Goal: Check status

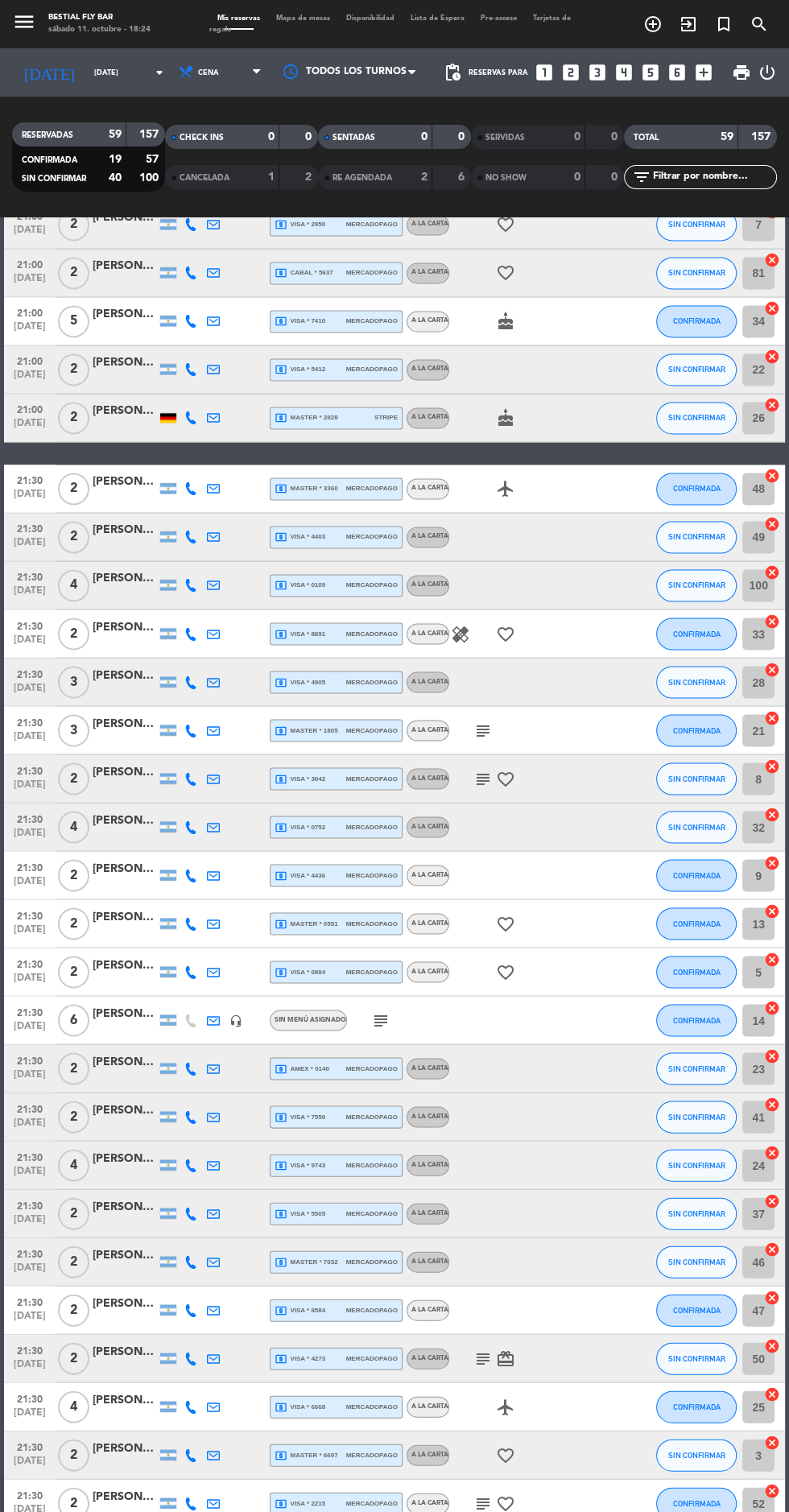
scroll to position [1715, 0]
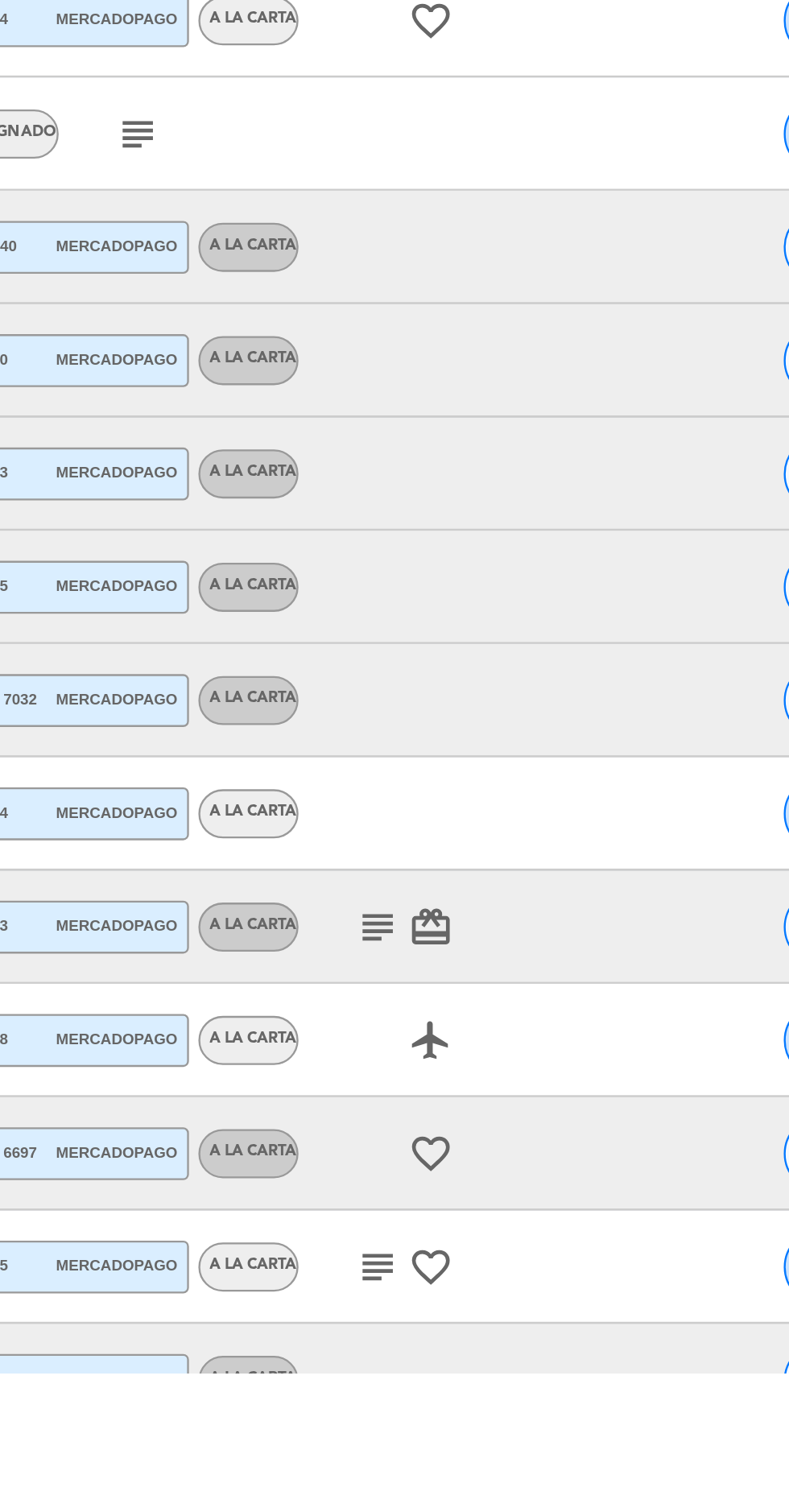
click at [483, 1468] on icon "subject" at bounding box center [483, 1467] width 20 height 20
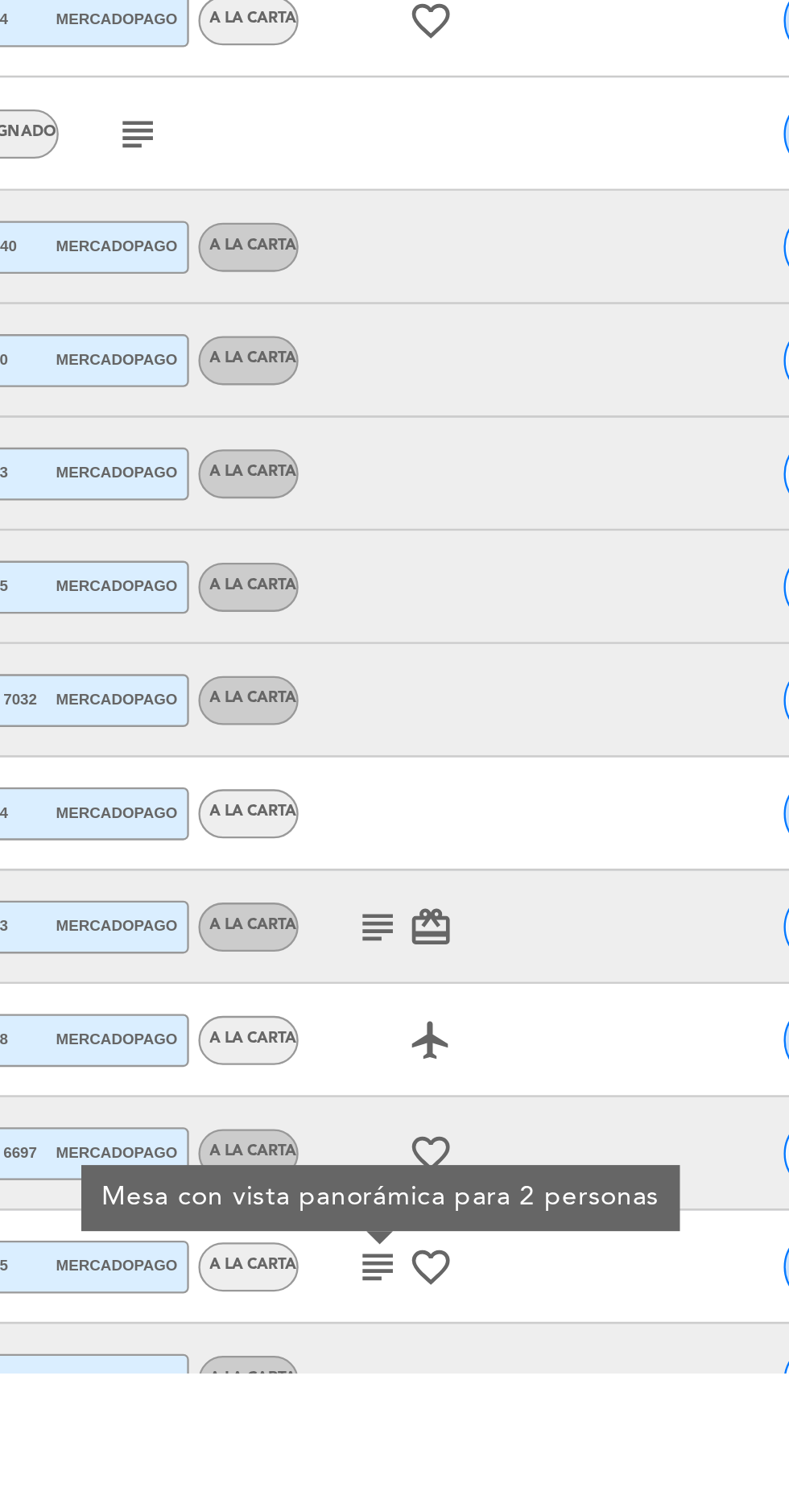
scroll to position [1627, 0]
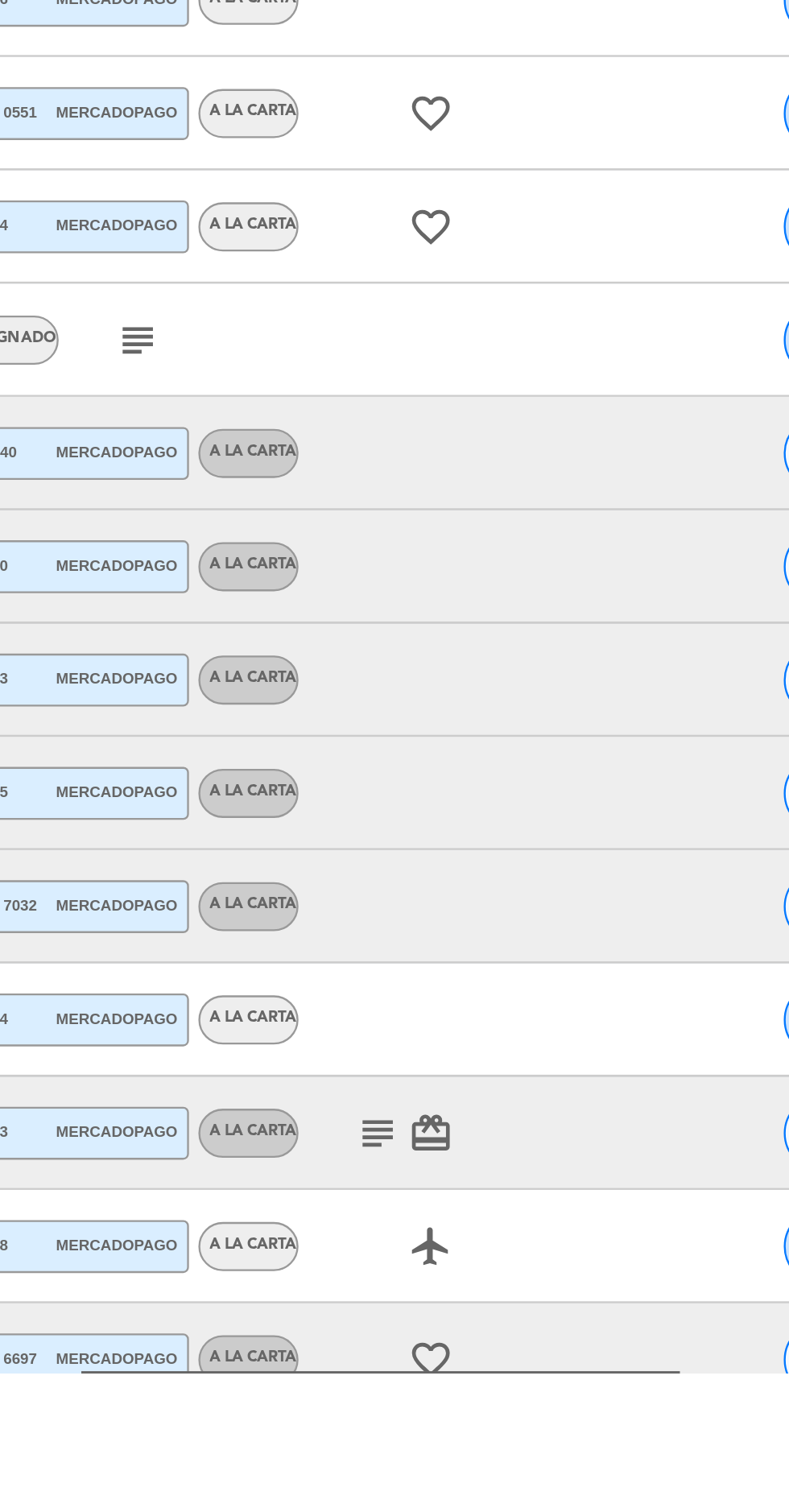
click at [479, 1405] on icon "subject" at bounding box center [483, 1410] width 20 height 20
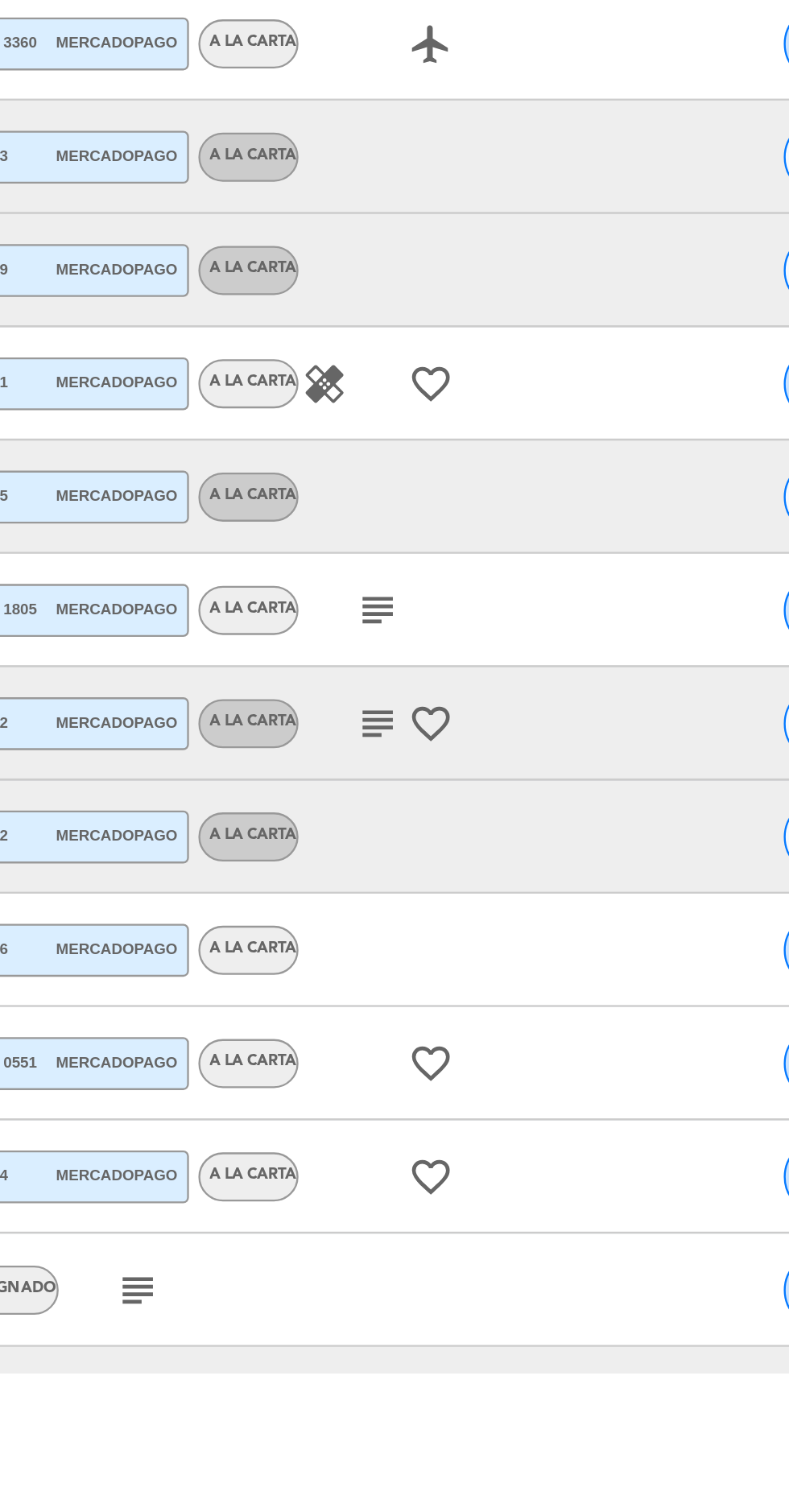
scroll to position [1128, 0]
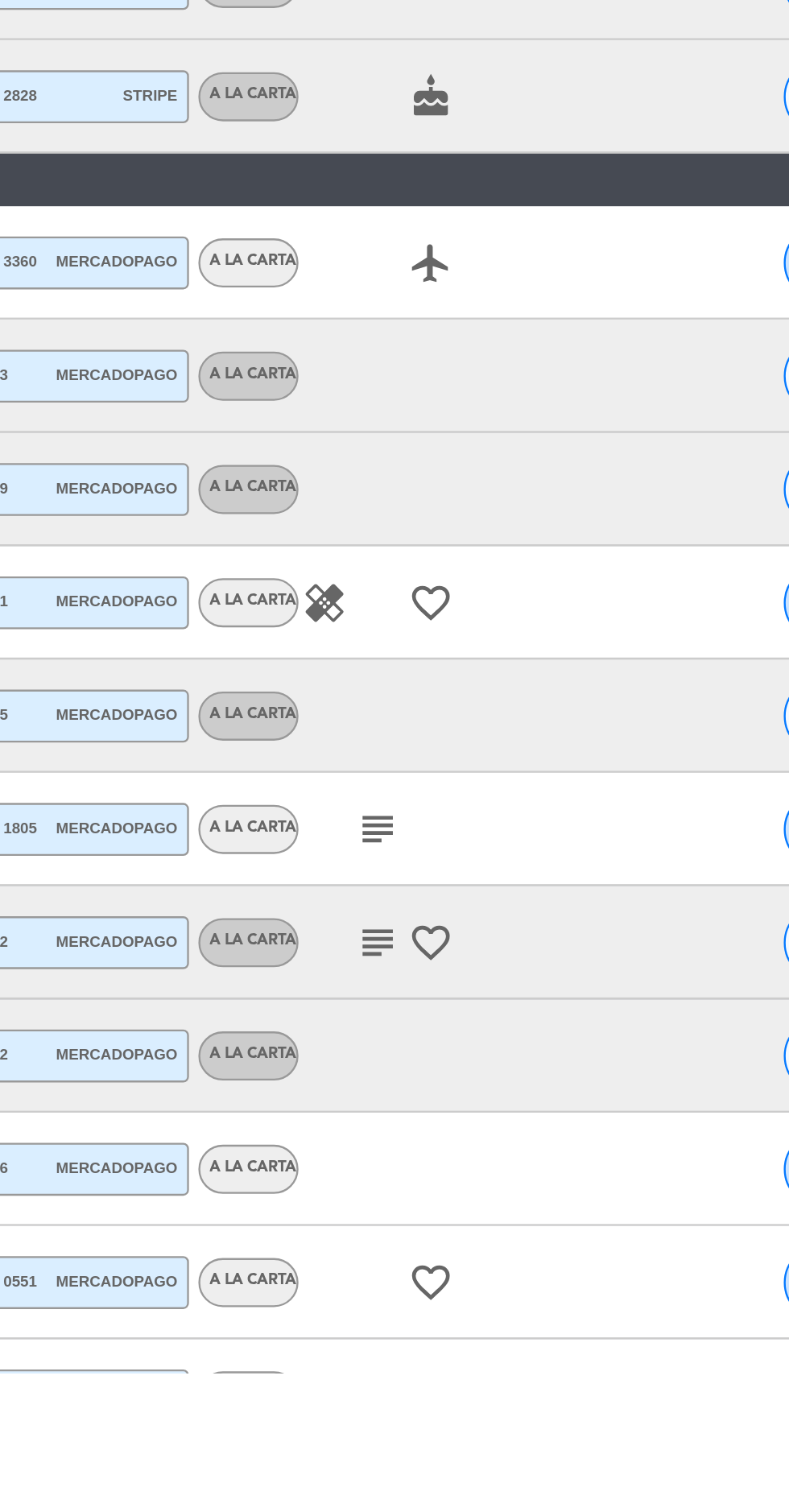
click at [484, 1323] on icon "subject" at bounding box center [483, 1328] width 20 height 20
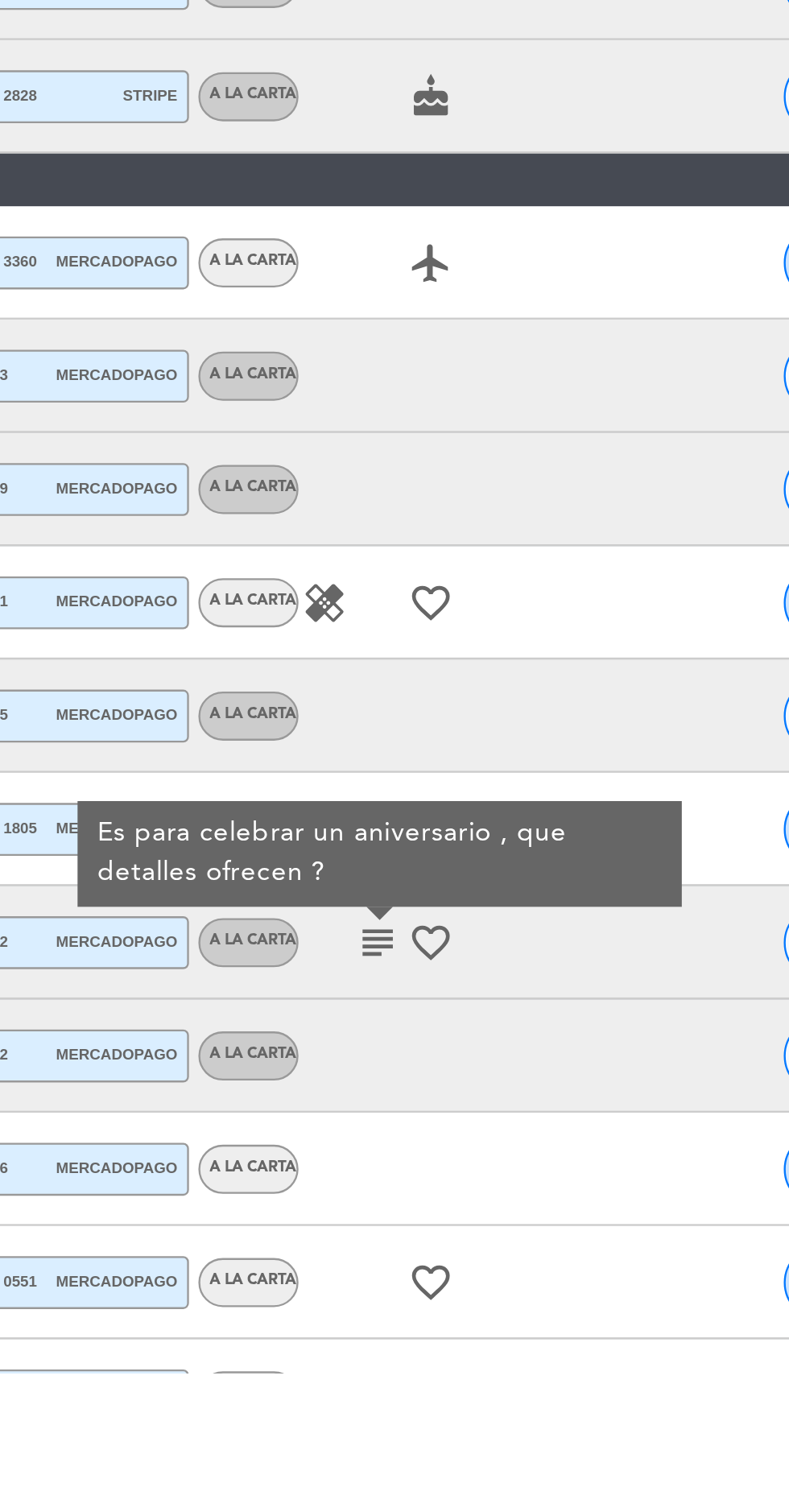
click at [557, 1362] on div at bounding box center [517, 1375] width 136 height 48
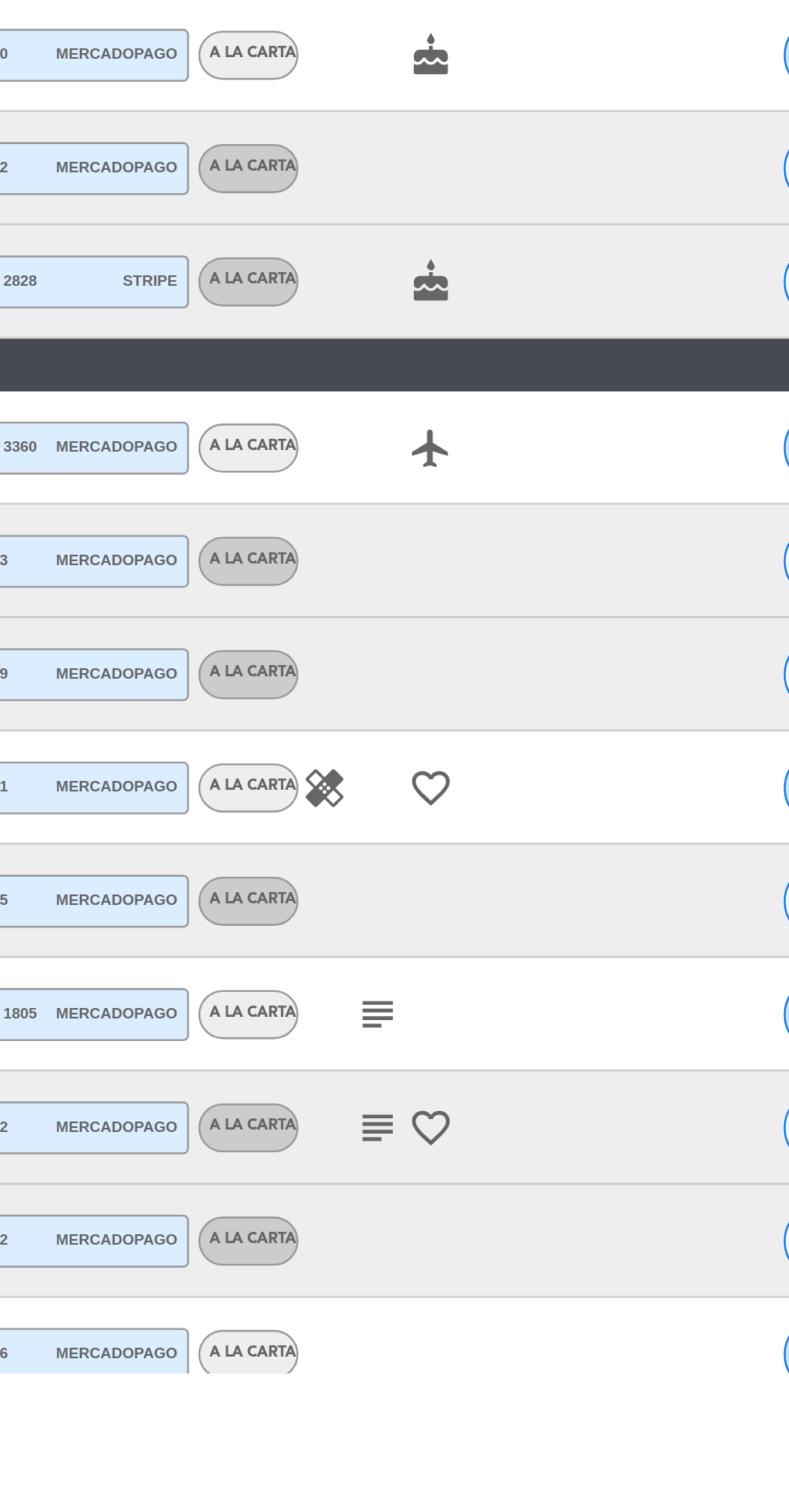
scroll to position [1052, 0]
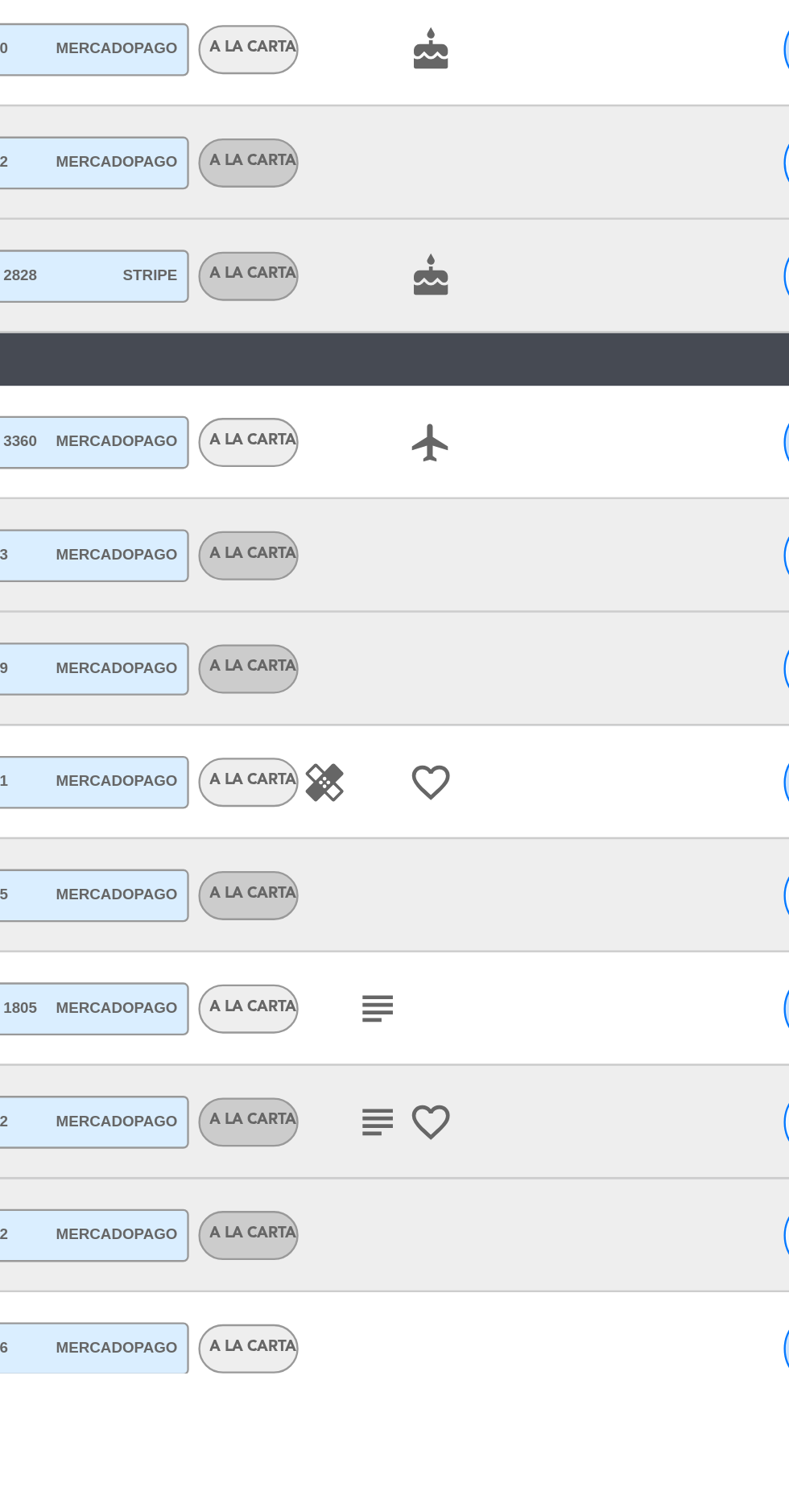
click at [488, 1351] on icon "subject" at bounding box center [483, 1357] width 20 height 20
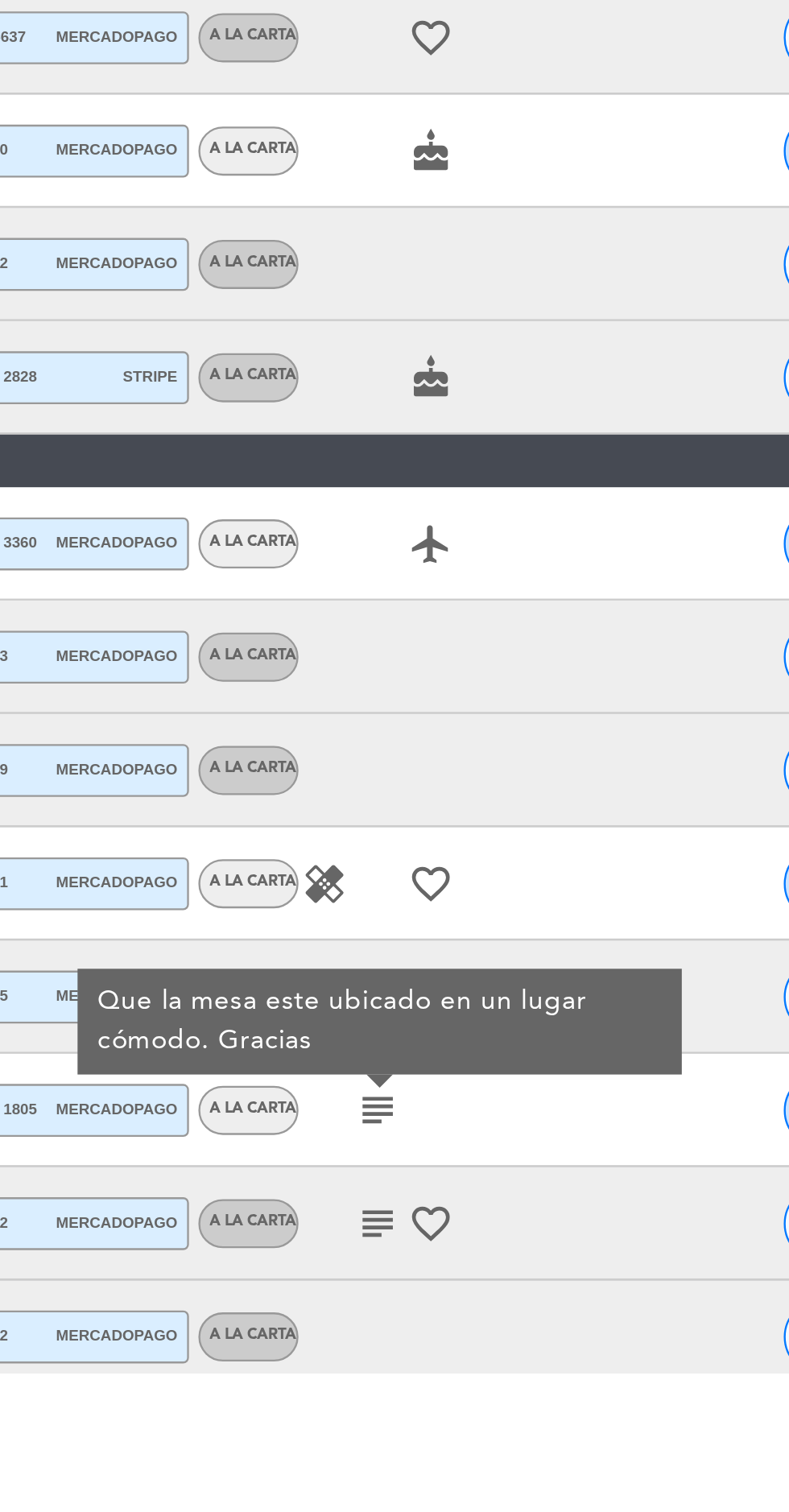
scroll to position [978, 0]
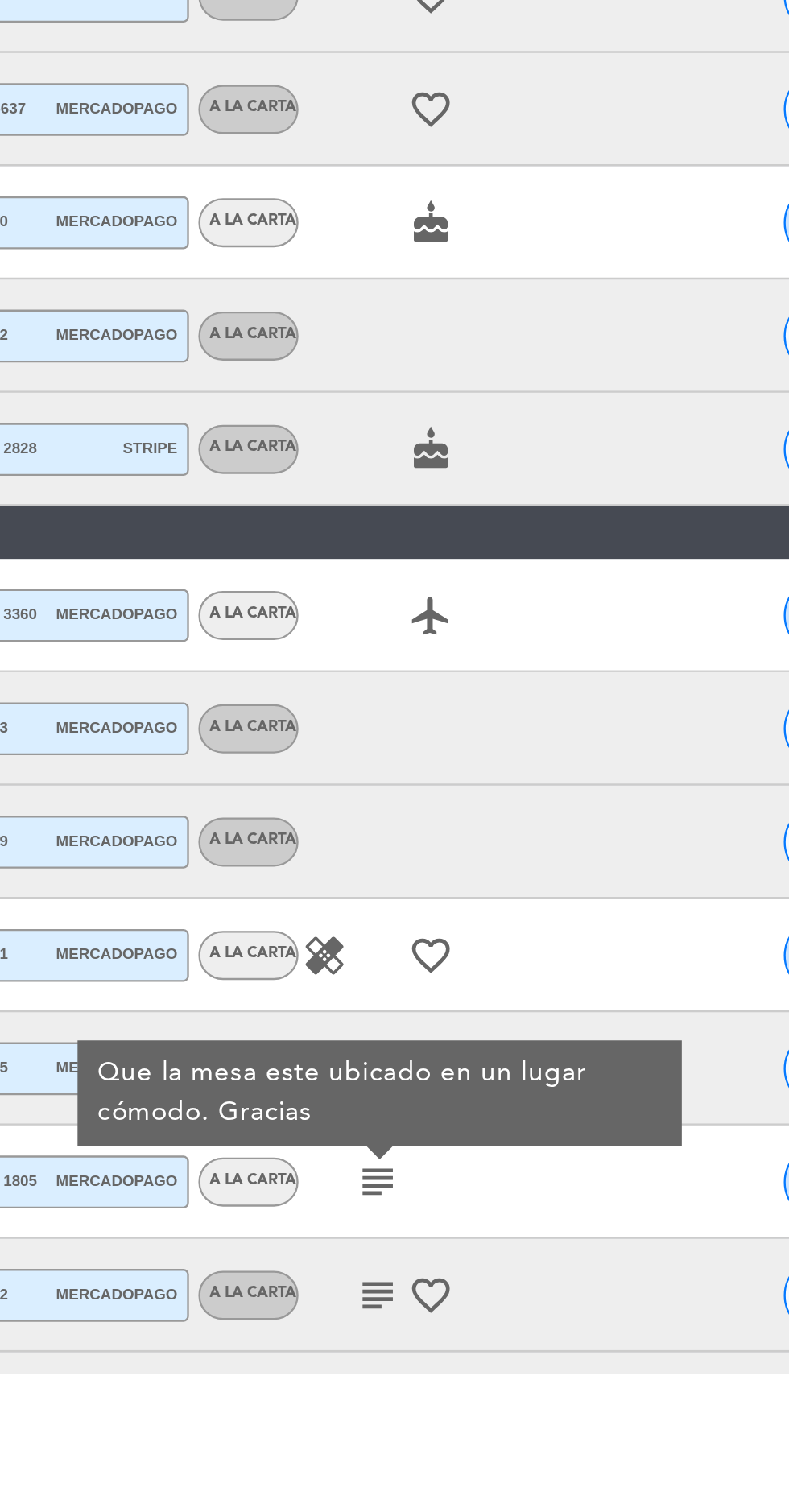
click at [457, 1335] on icon "healing" at bounding box center [461, 1334] width 20 height 20
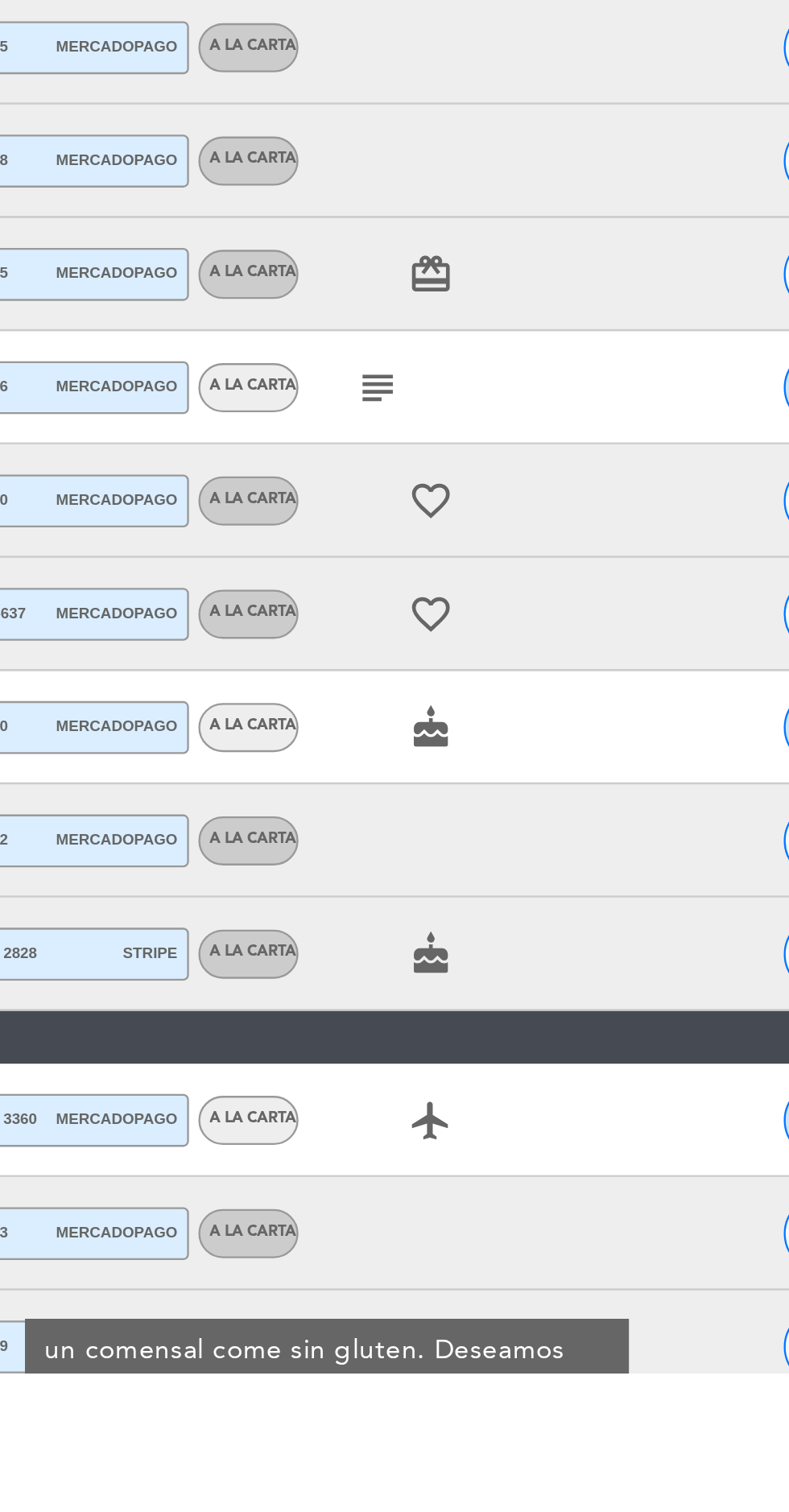
scroll to position [756, 0]
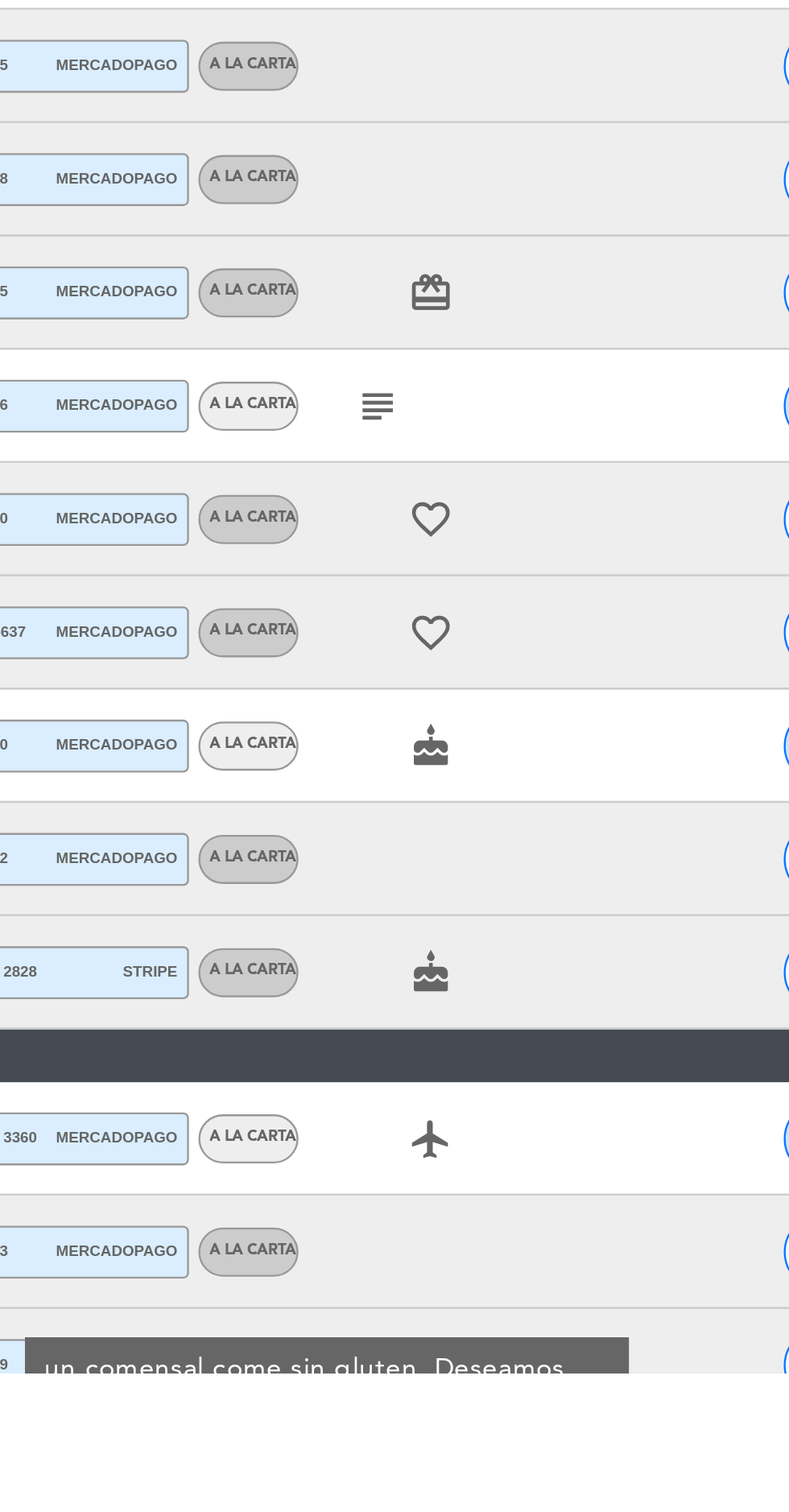
click at [506, 1410] on icon "airplanemode_active" at bounding box center [506, 1412] width 20 height 20
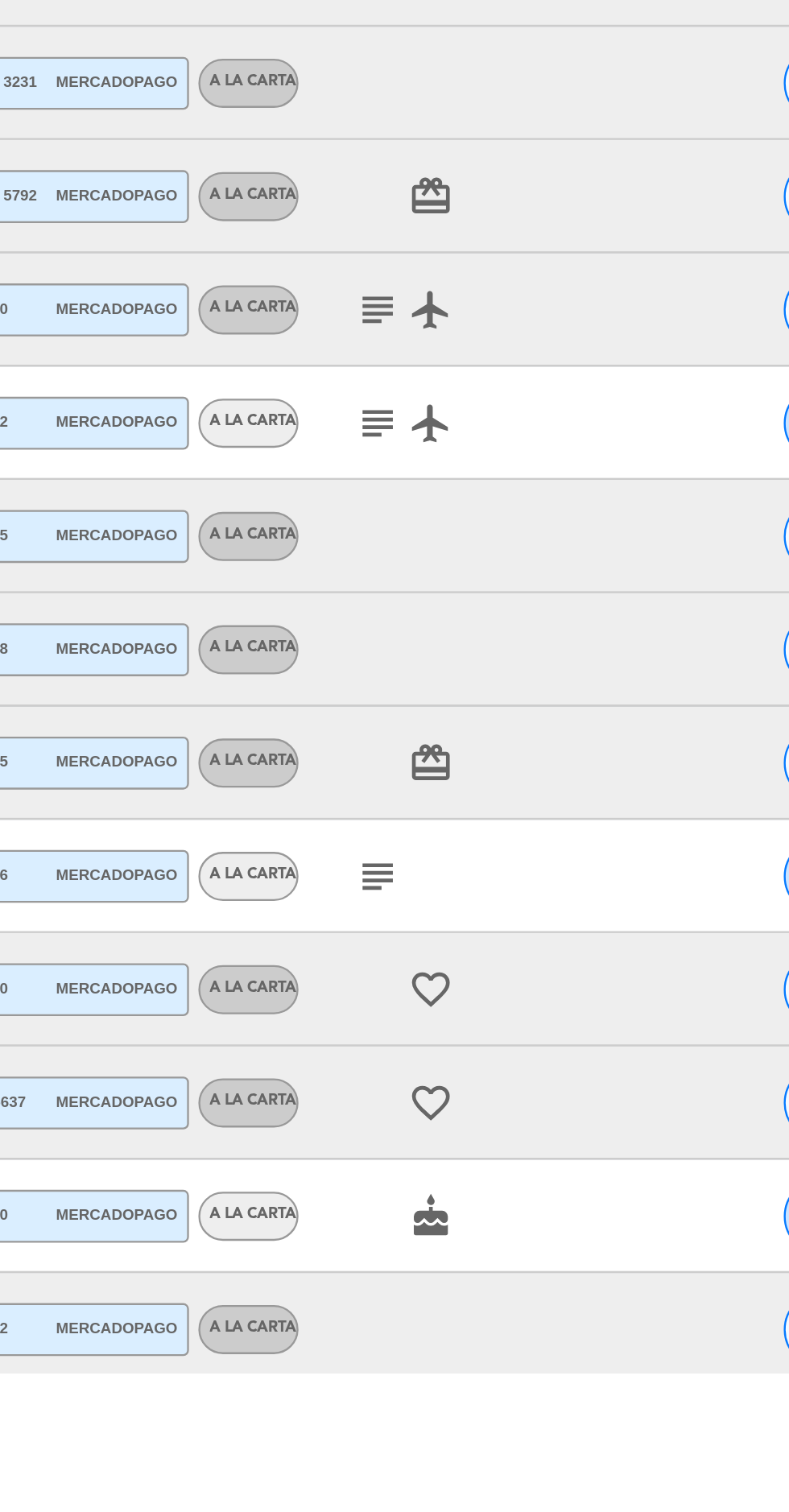
scroll to position [553, 0]
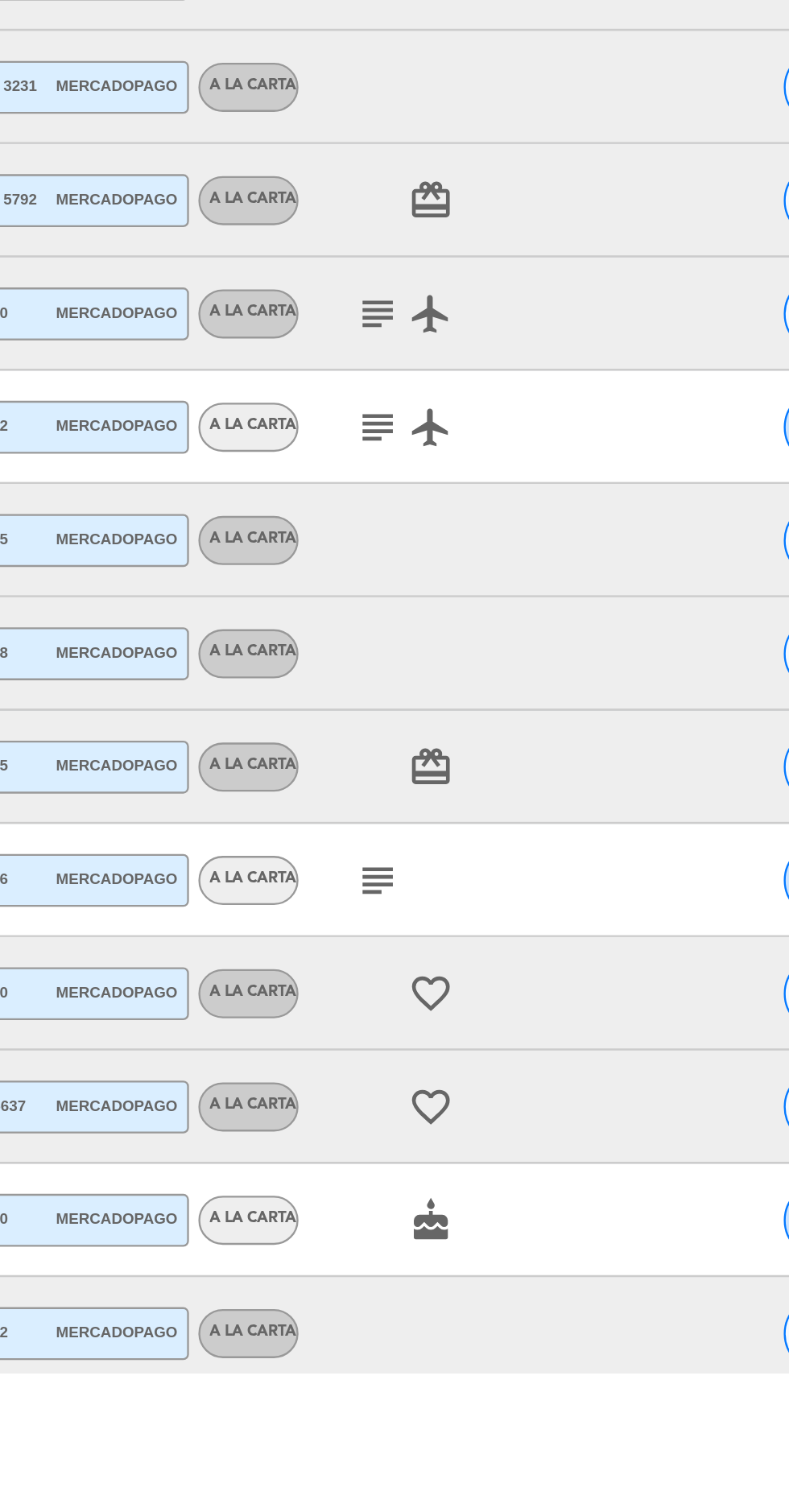
click at [507, 1398] on icon "favorite_border" at bounding box center [506, 1399] width 20 height 20
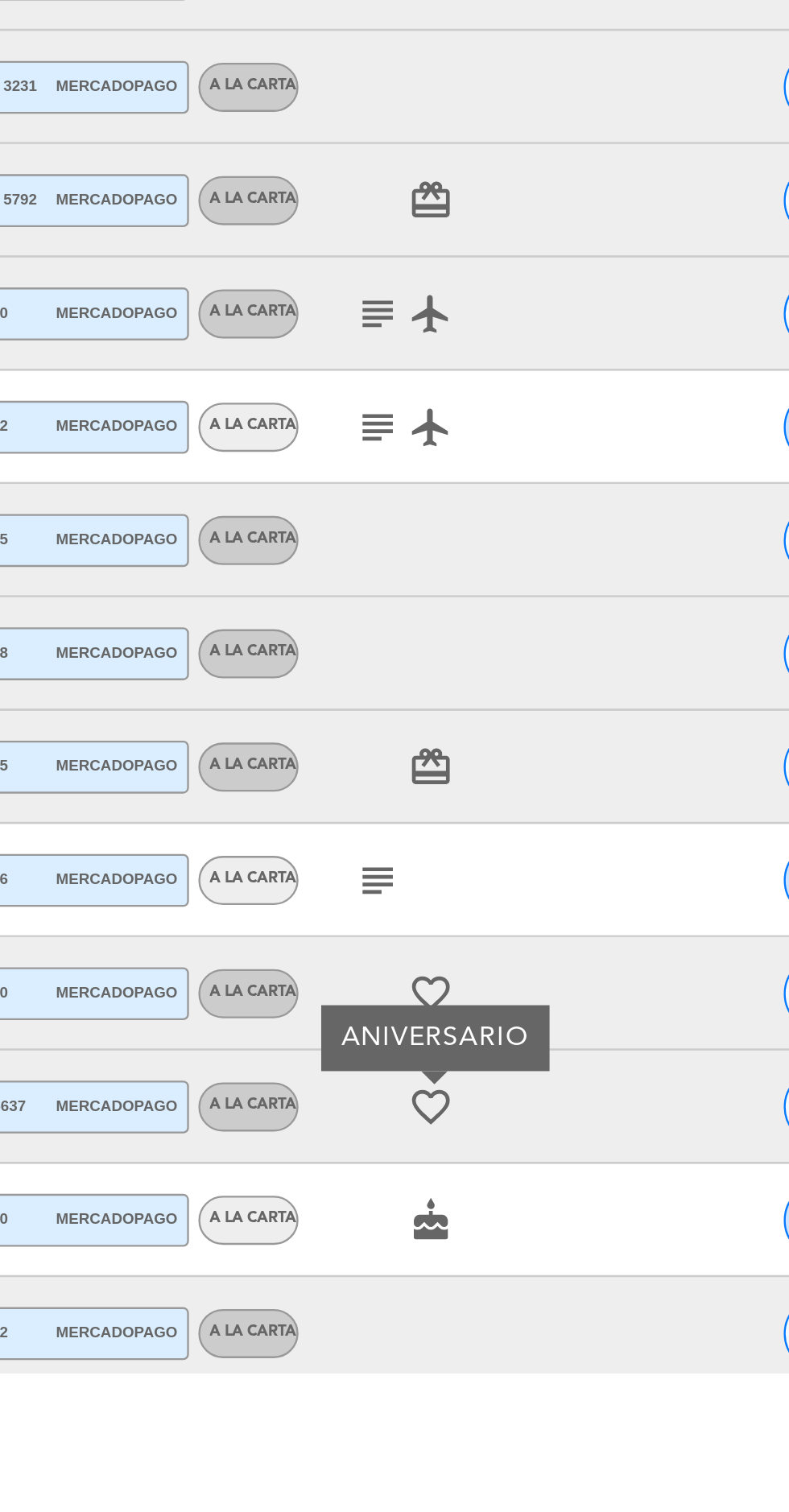
click at [503, 1346] on icon "favorite_border" at bounding box center [506, 1350] width 20 height 20
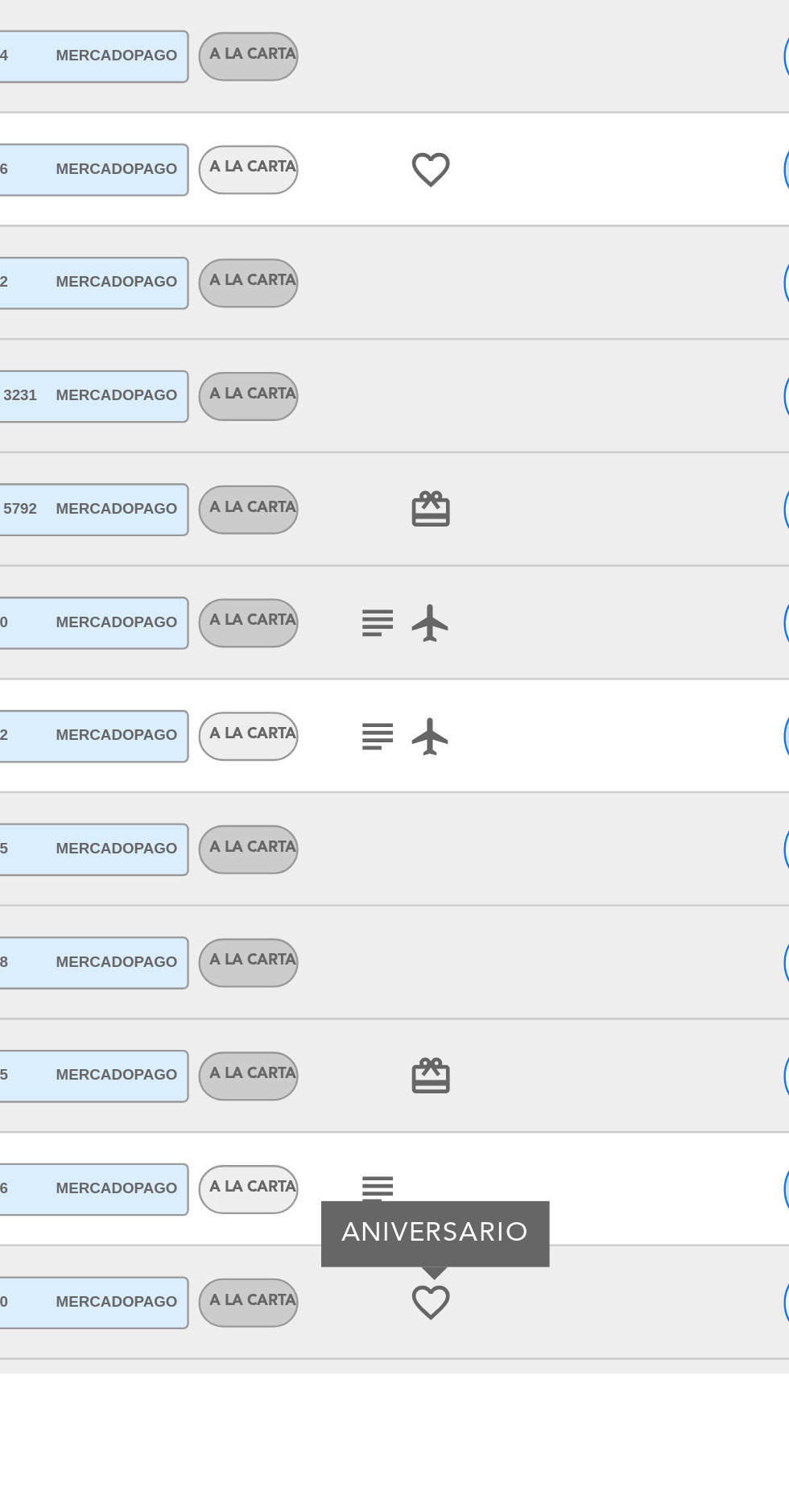
scroll to position [421, 0]
click at [500, 1380] on icon "card_giftcard" at bounding box center [506, 1385] width 20 height 20
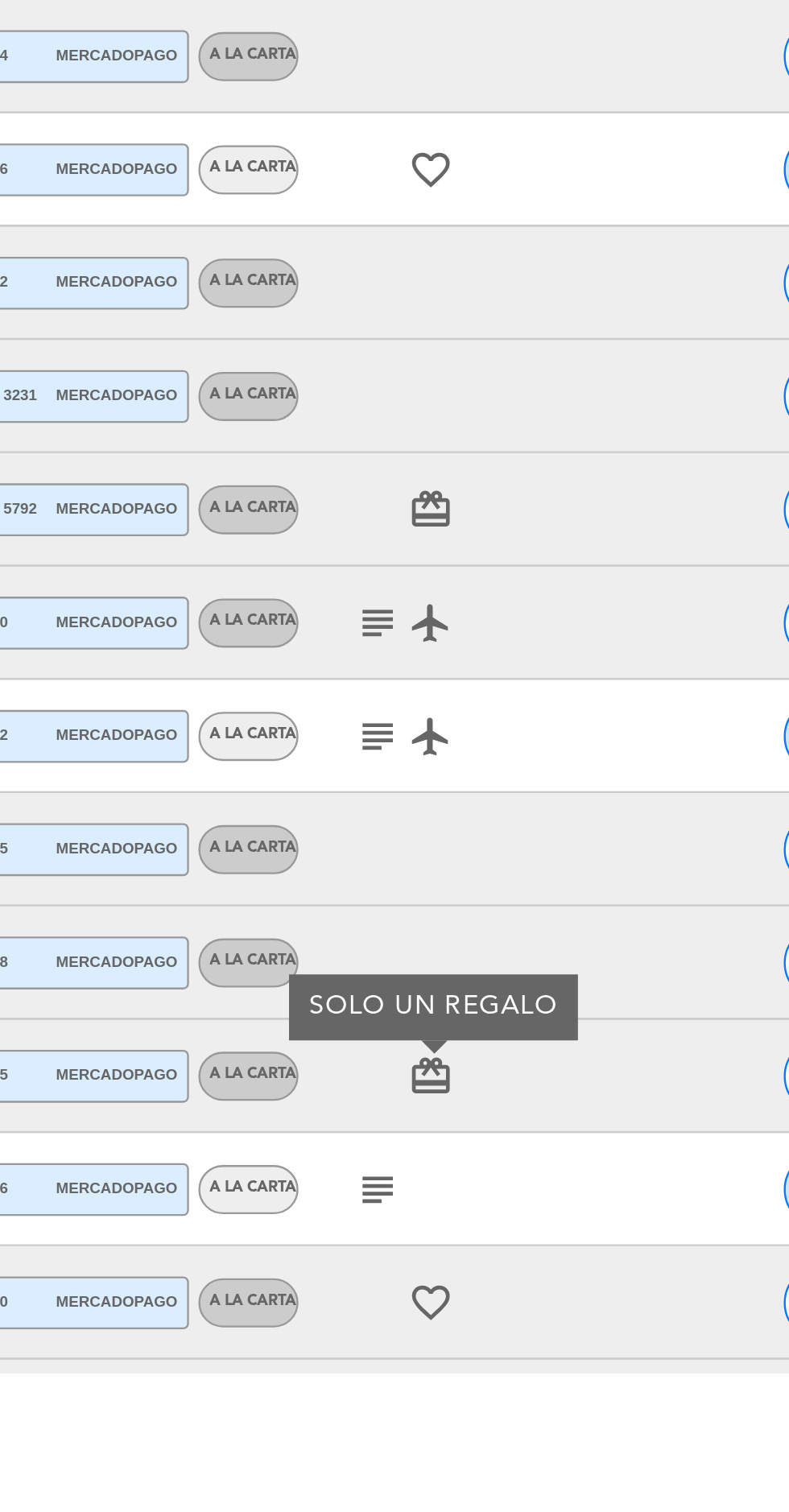
click at [475, 1430] on icon "subject" at bounding box center [483, 1434] width 20 height 20
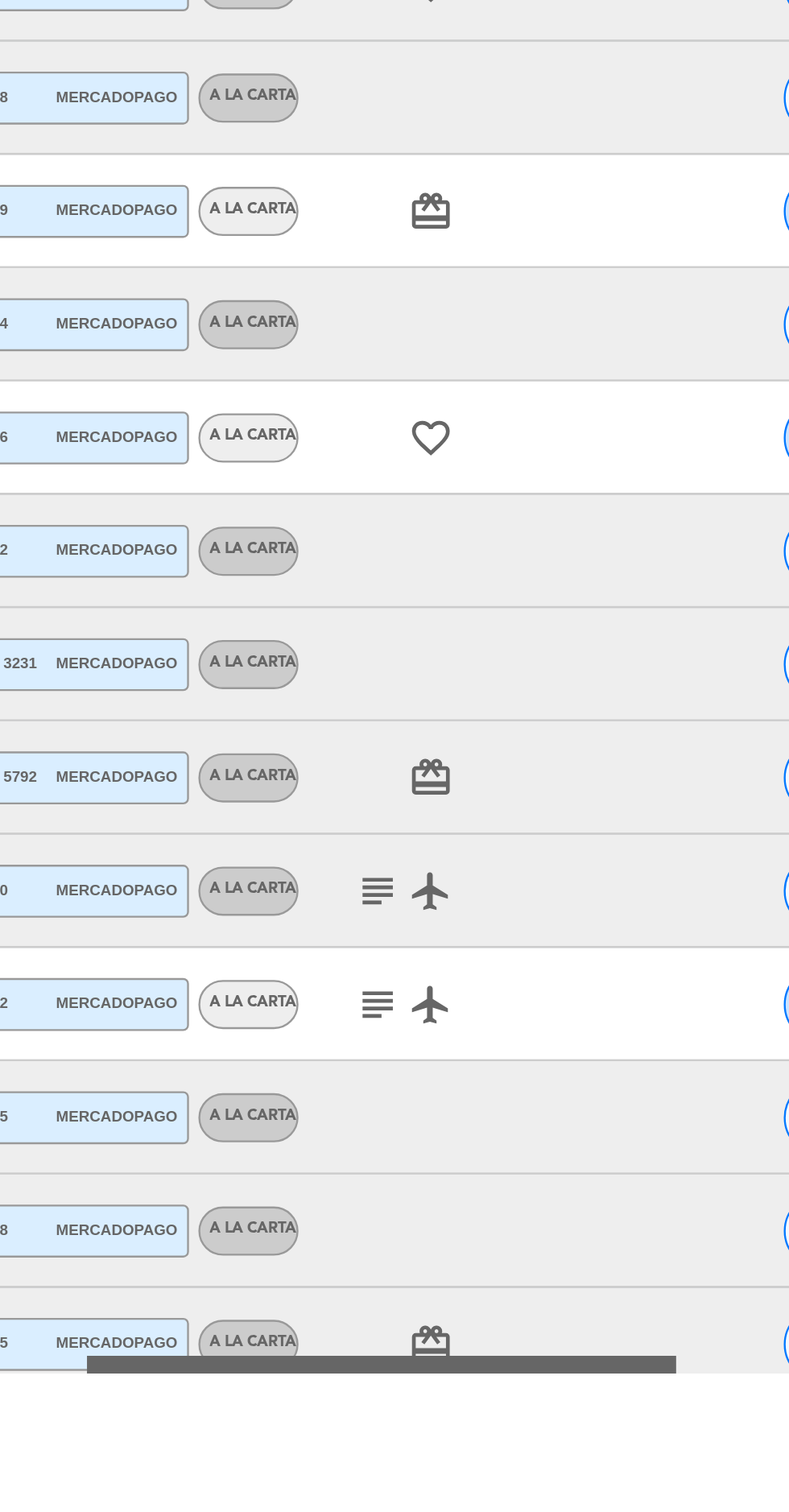
scroll to position [306, 0]
click at [480, 1349] on icon "subject" at bounding box center [483, 1355] width 20 height 20
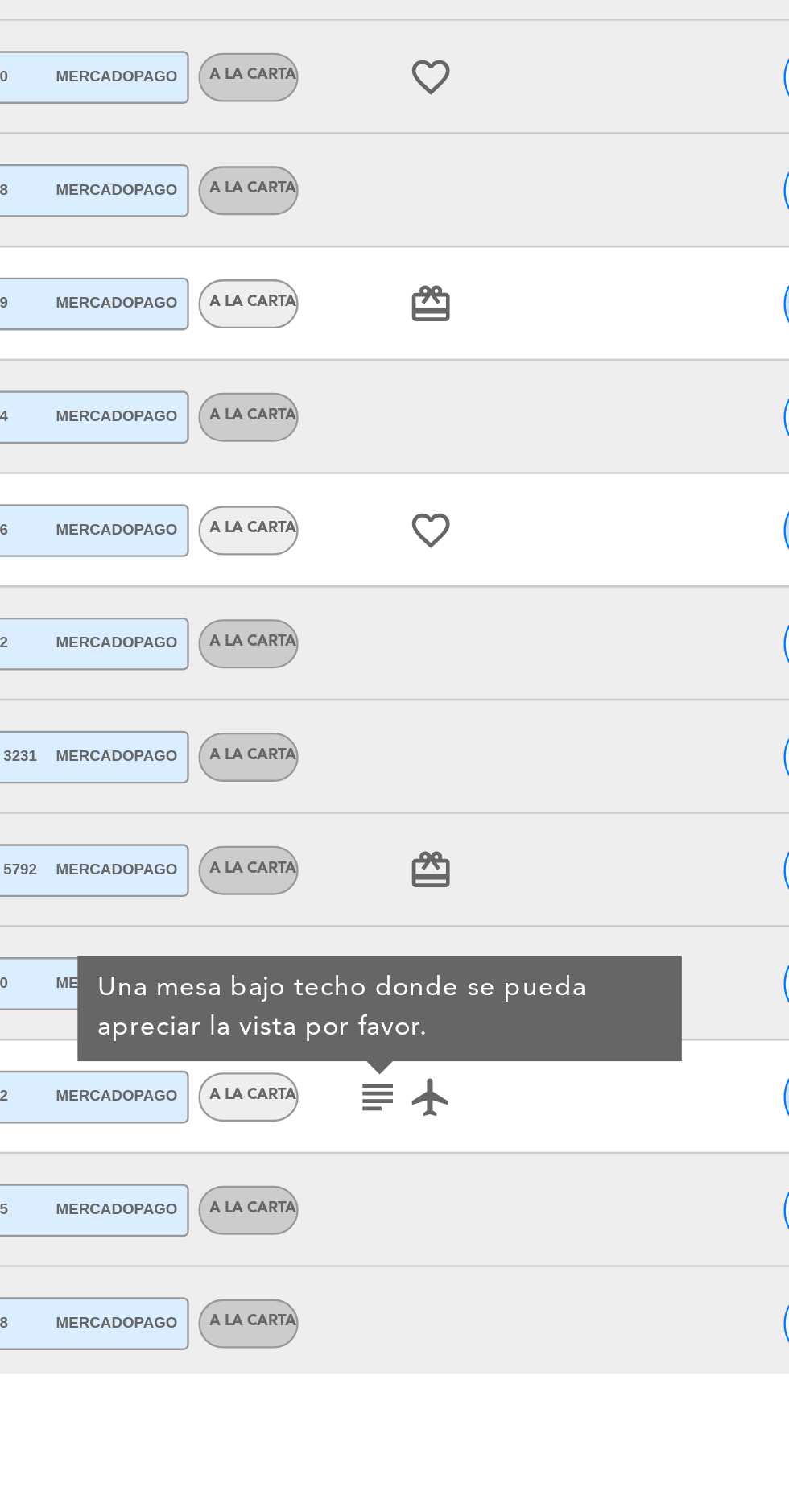
scroll to position [252, 0]
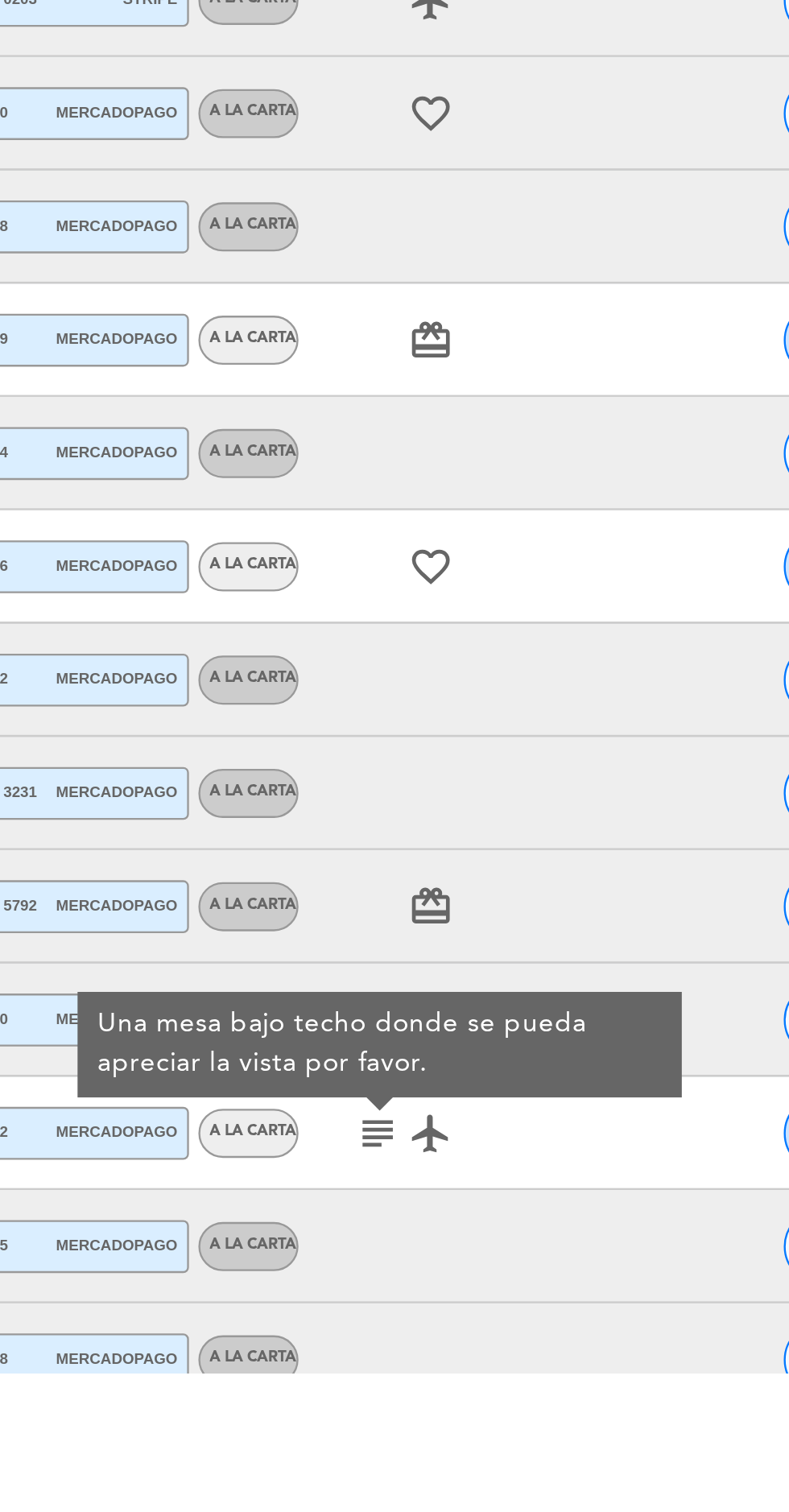
click at [597, 1286] on div at bounding box center [606, 1264] width 44 height 48
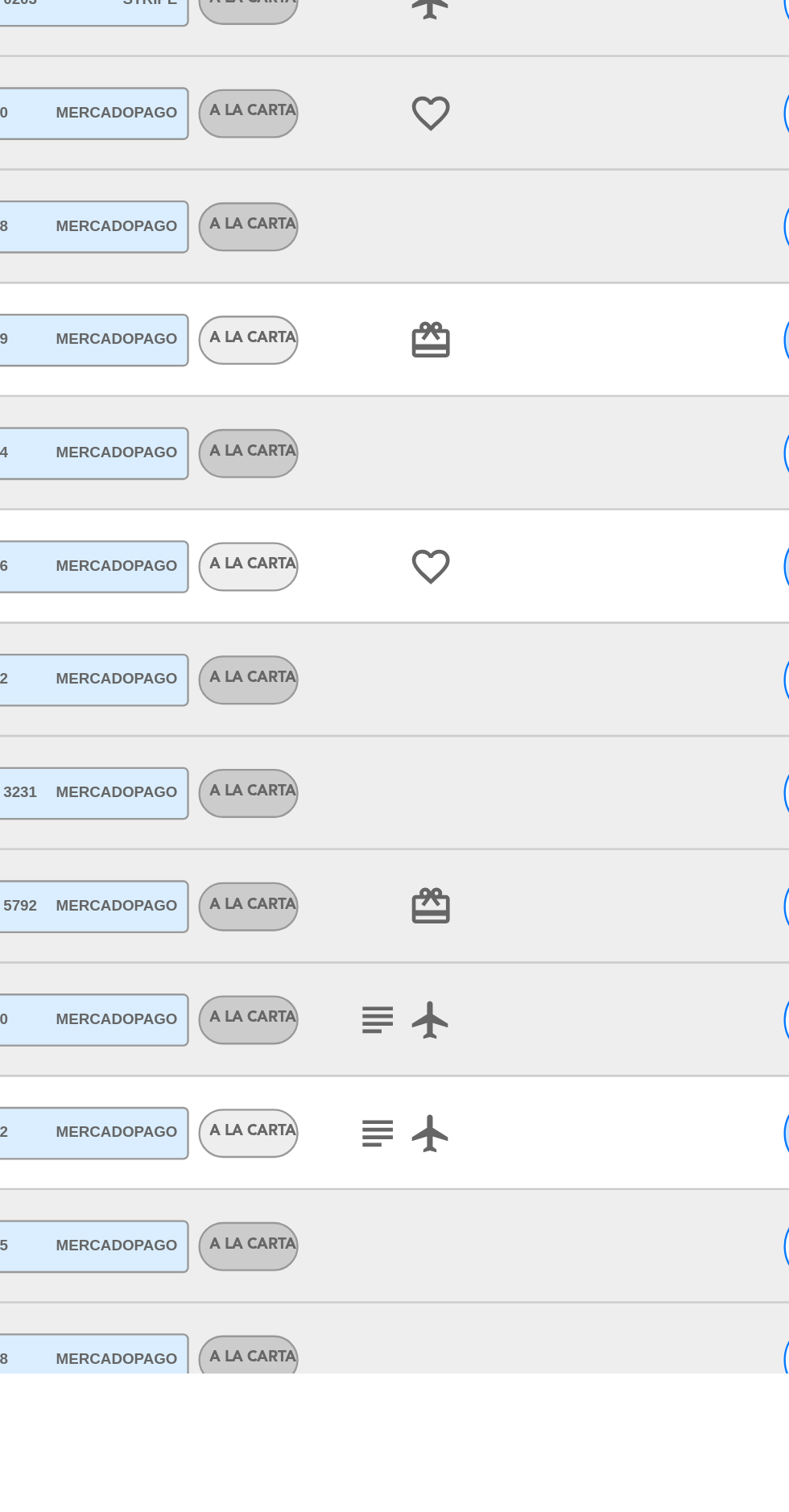
click at [476, 1363] on icon "subject" at bounding box center [483, 1362] width 20 height 20
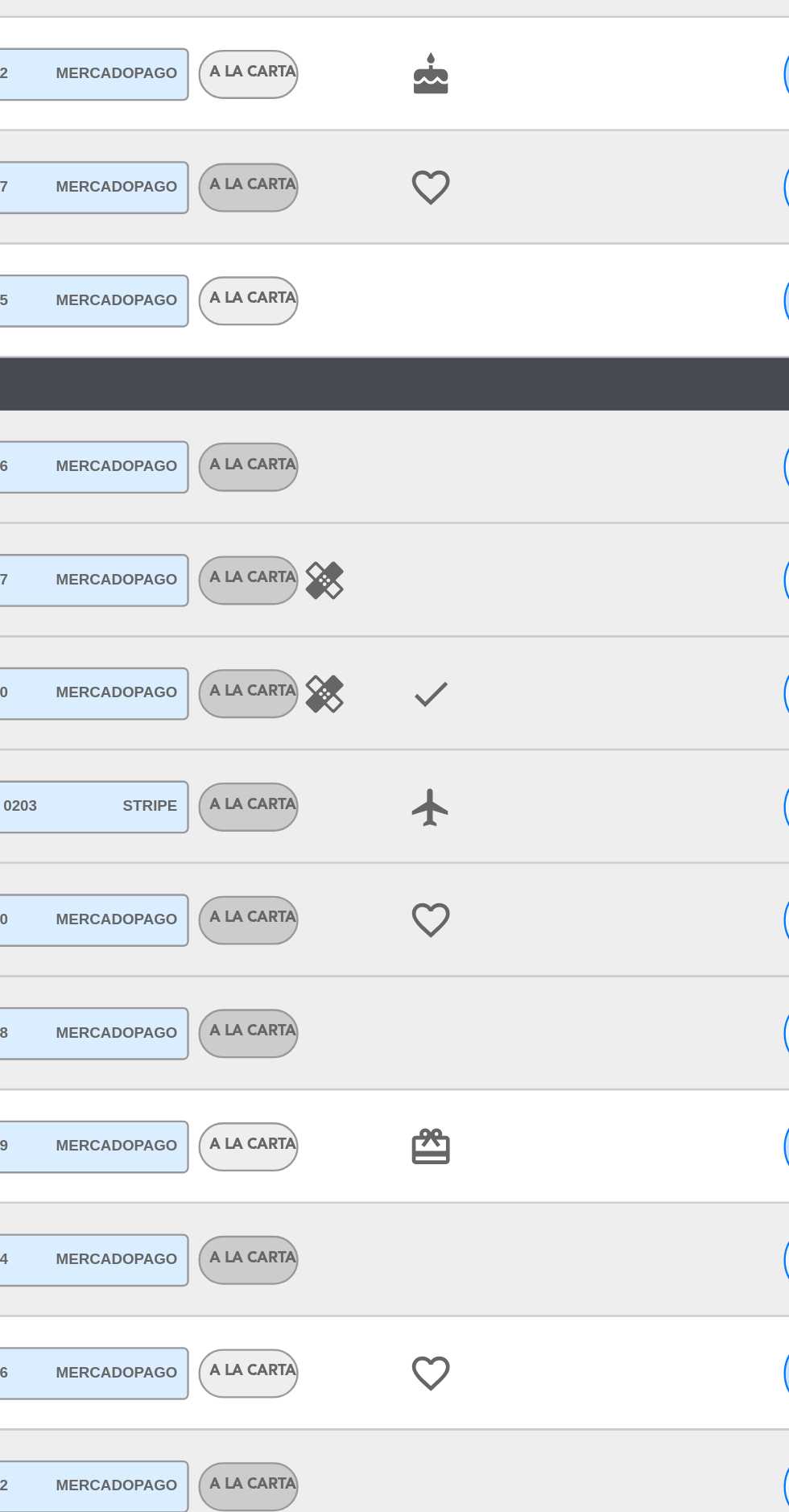
scroll to position [66, 0]
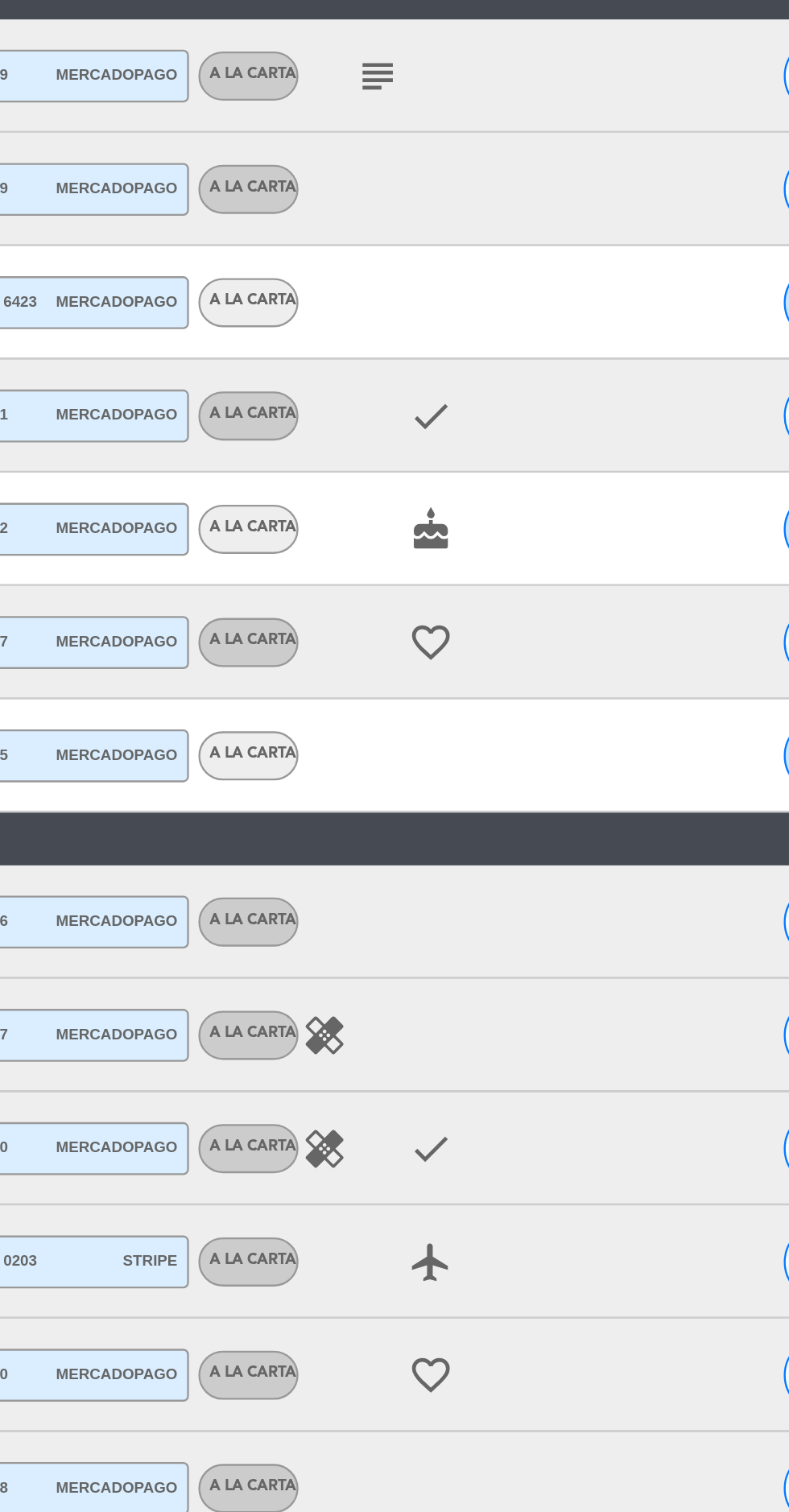
click at [464, 1121] on icon "healing" at bounding box center [461, 1130] width 20 height 20
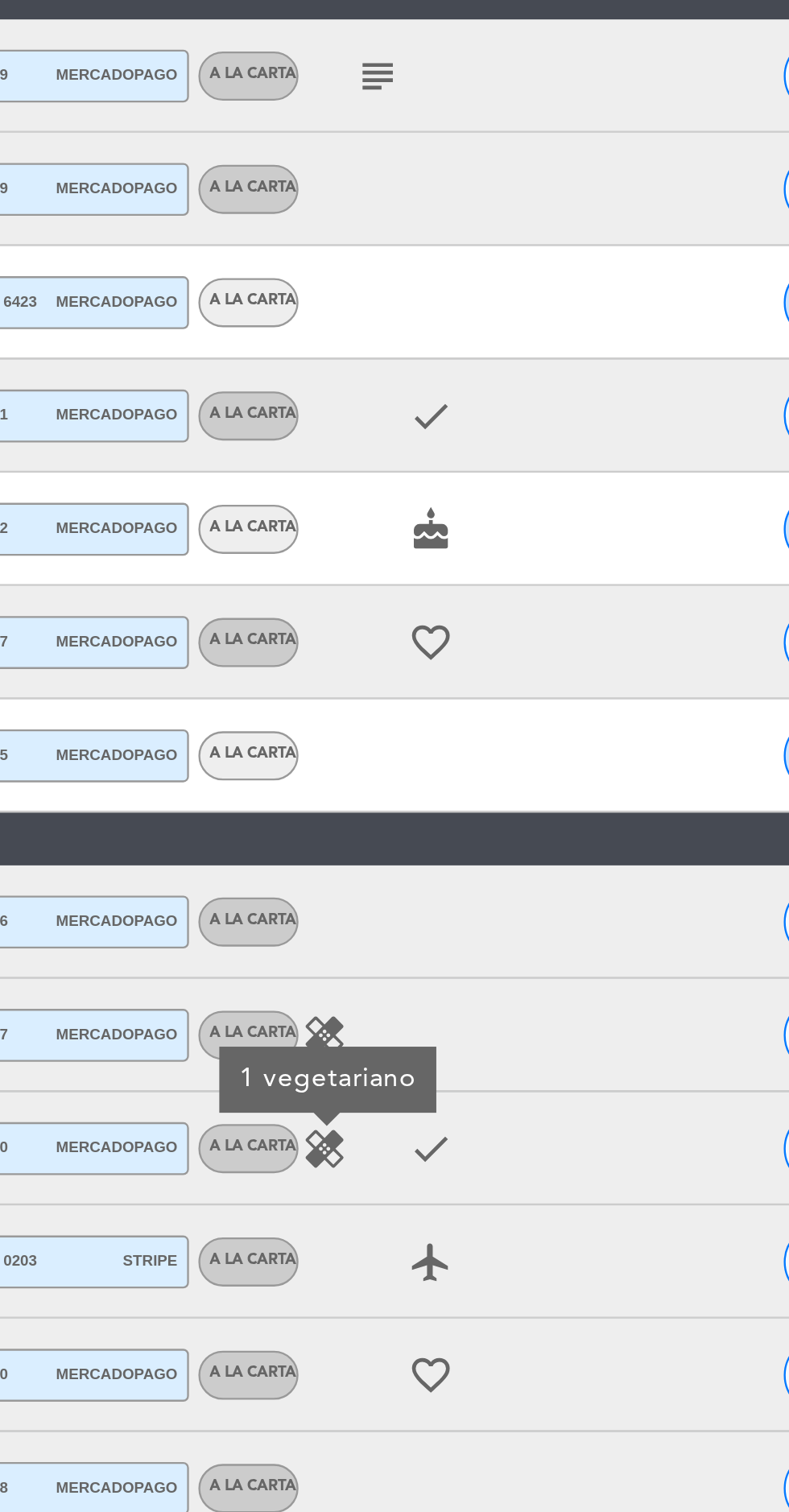
click at [458, 1072] on icon "healing" at bounding box center [461, 1082] width 20 height 20
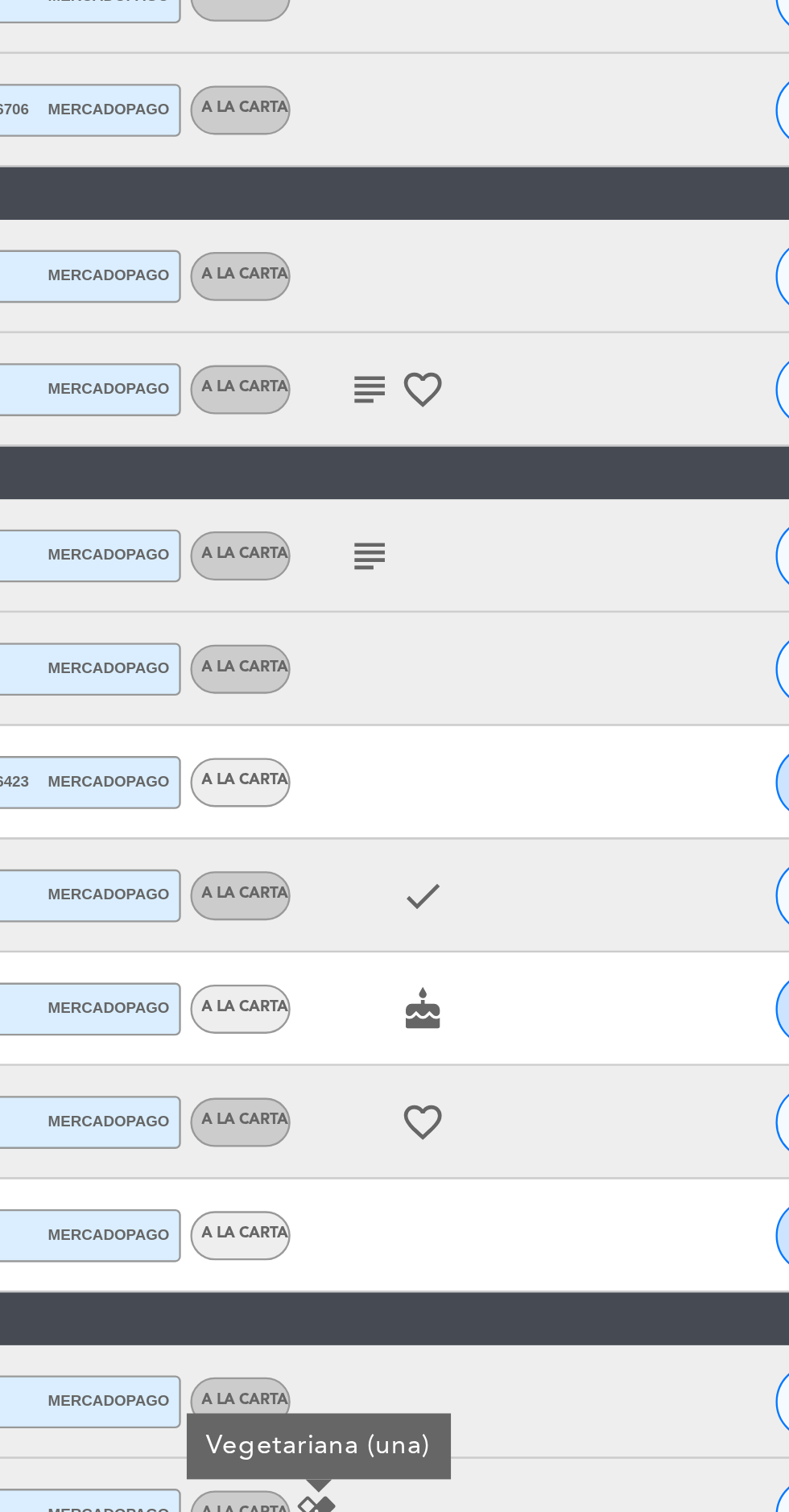
click at [508, 905] on icon "favorite_border" at bounding box center [506, 915] width 20 height 20
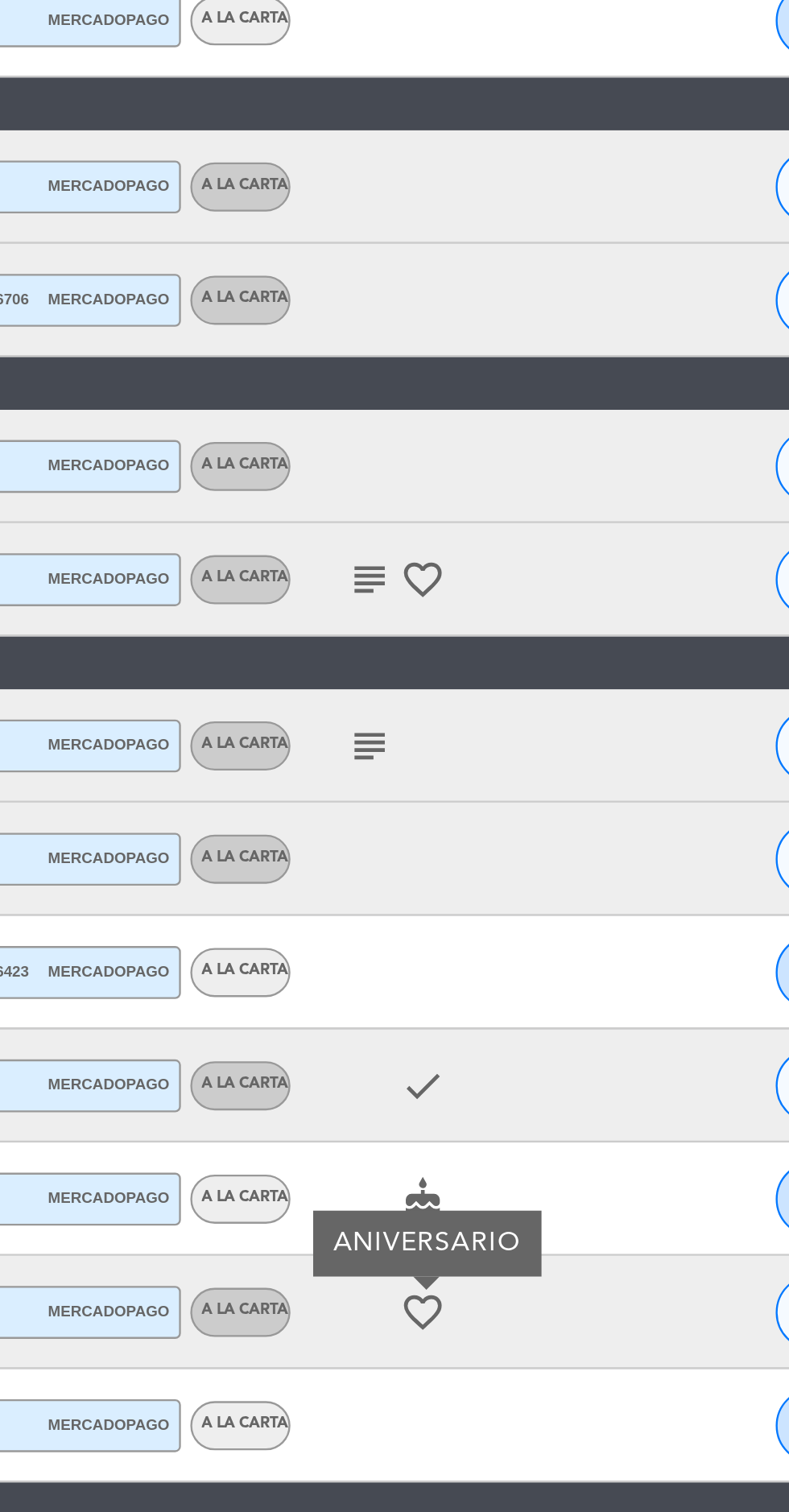
click at [504, 808] on icon "check" at bounding box center [506, 818] width 20 height 20
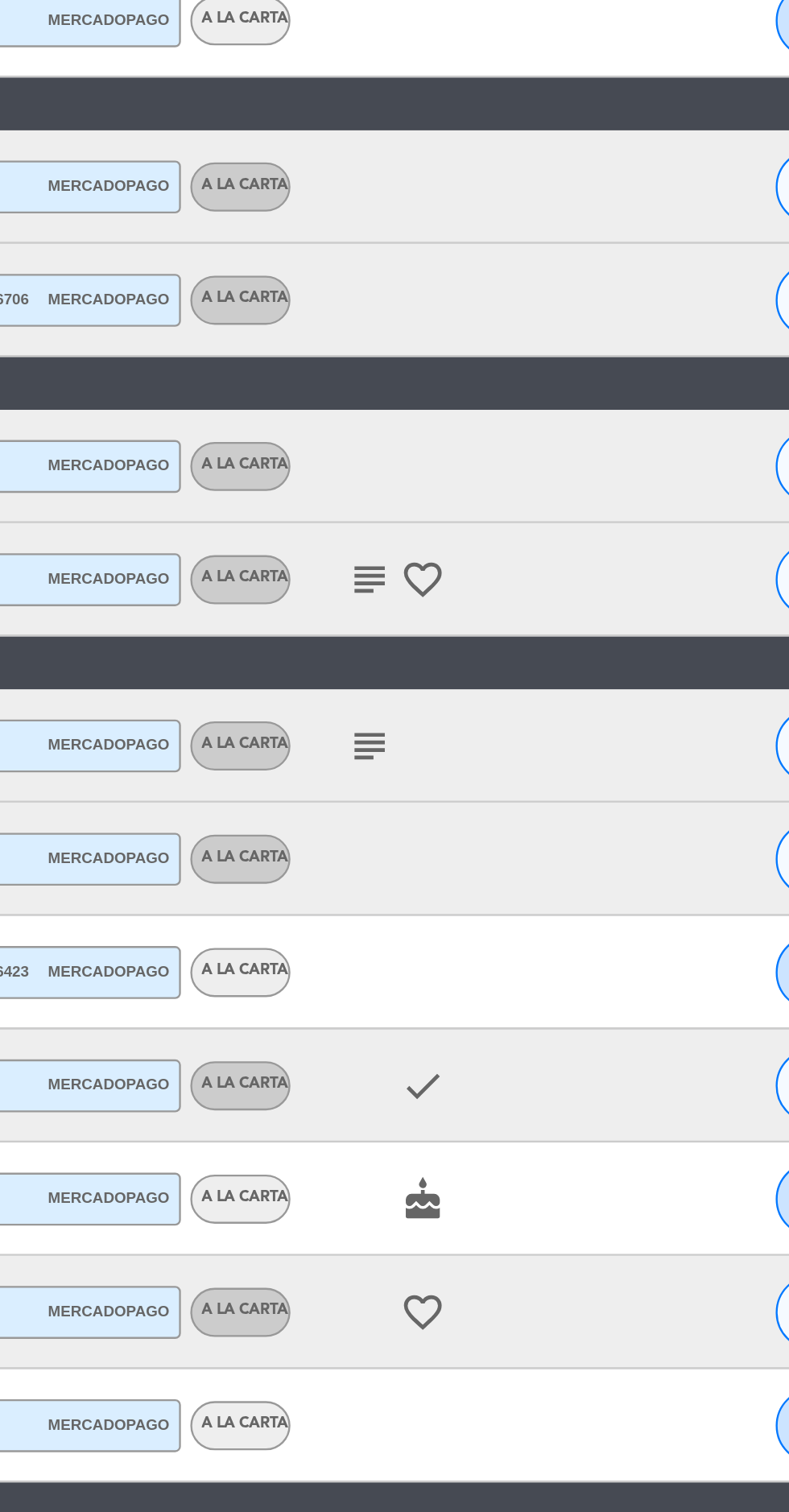
click at [510, 808] on icon "check" at bounding box center [506, 818] width 20 height 20
click at [503, 808] on icon "check" at bounding box center [506, 818] width 20 height 20
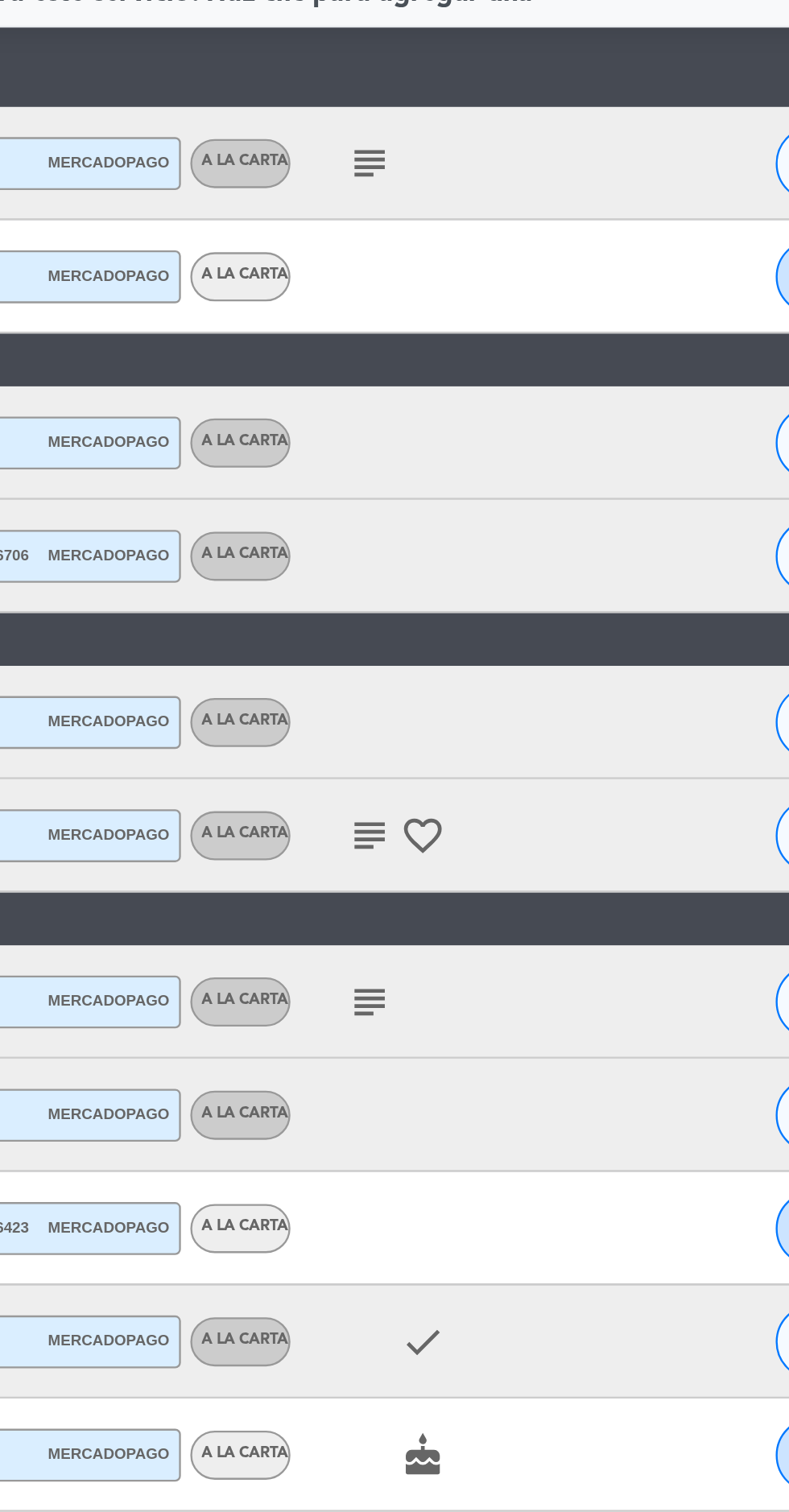
click at [480, 664] on icon "subject" at bounding box center [483, 674] width 20 height 20
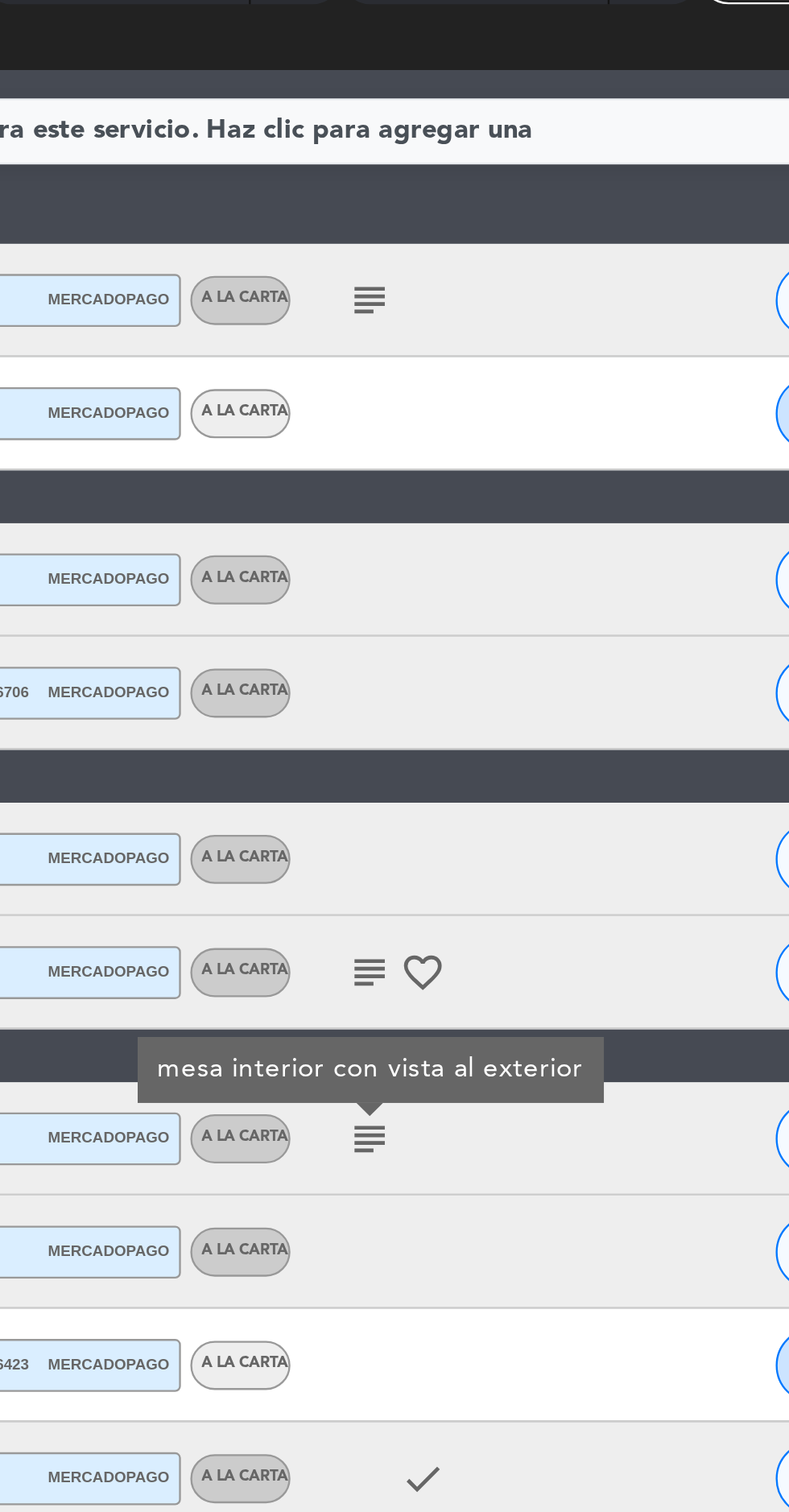
click at [477, 593] on icon "subject" at bounding box center [483, 602] width 20 height 20
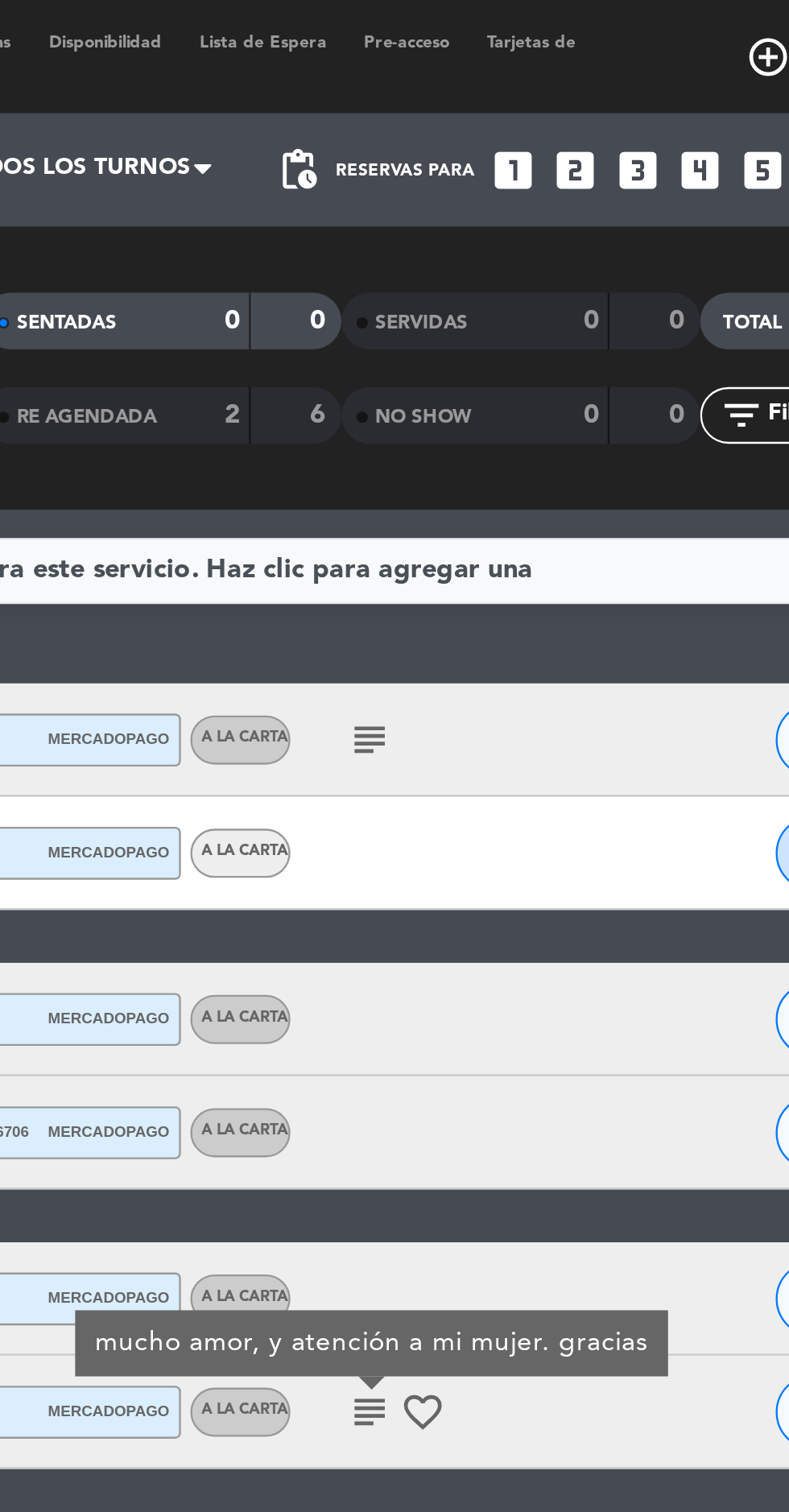
scroll to position [39, 0]
click at [485, 306] on icon "subject" at bounding box center [483, 315] width 20 height 20
